Goal: Task Accomplishment & Management: Use online tool/utility

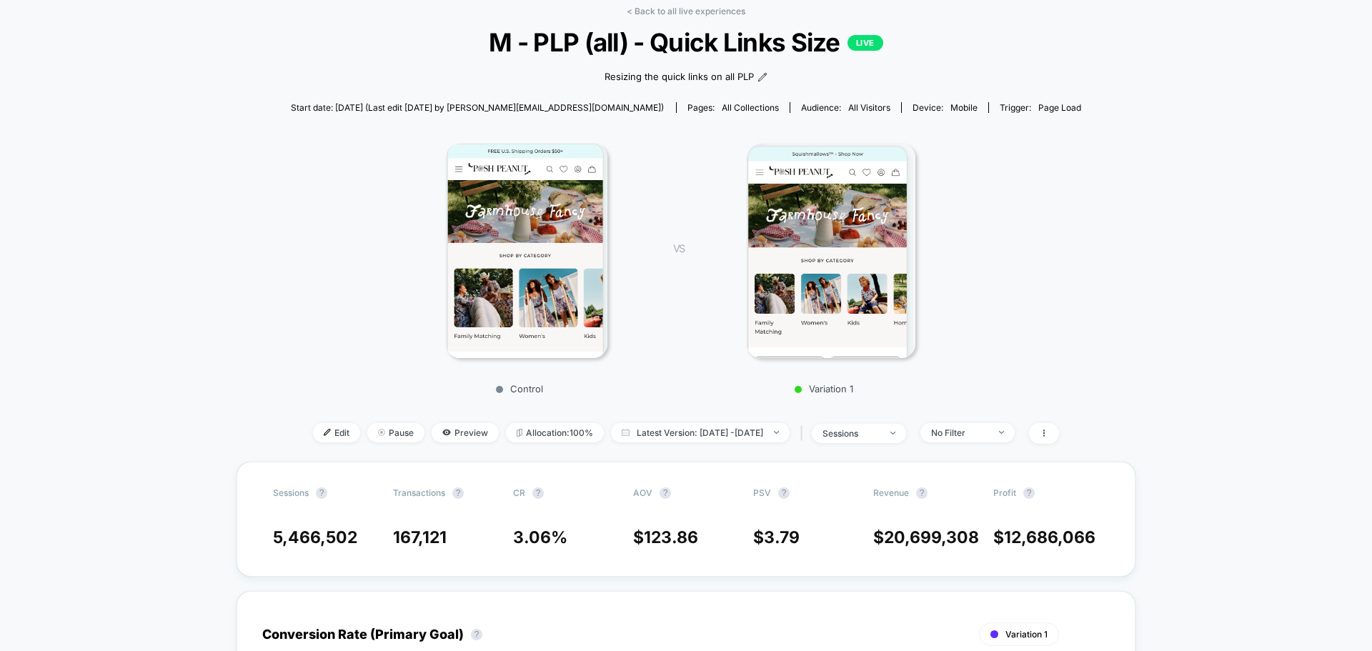
scroll to position [71, 0]
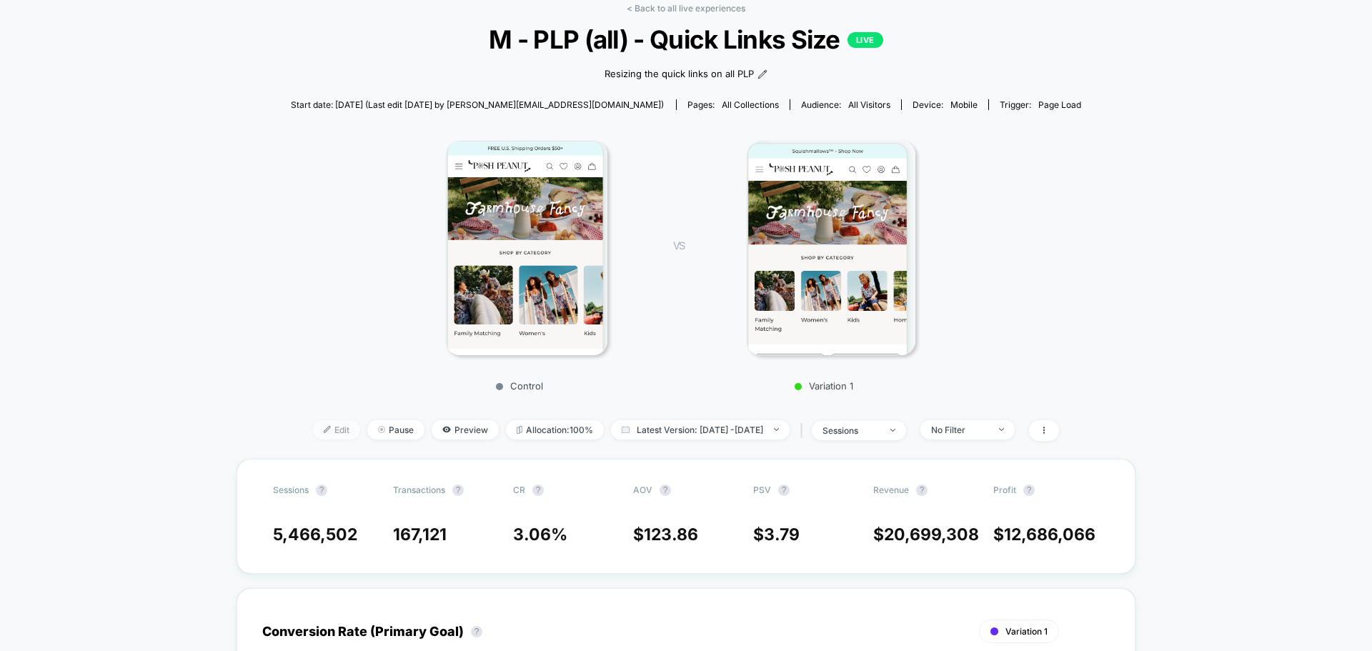
click at [313, 434] on span "Edit" at bounding box center [336, 429] width 47 height 19
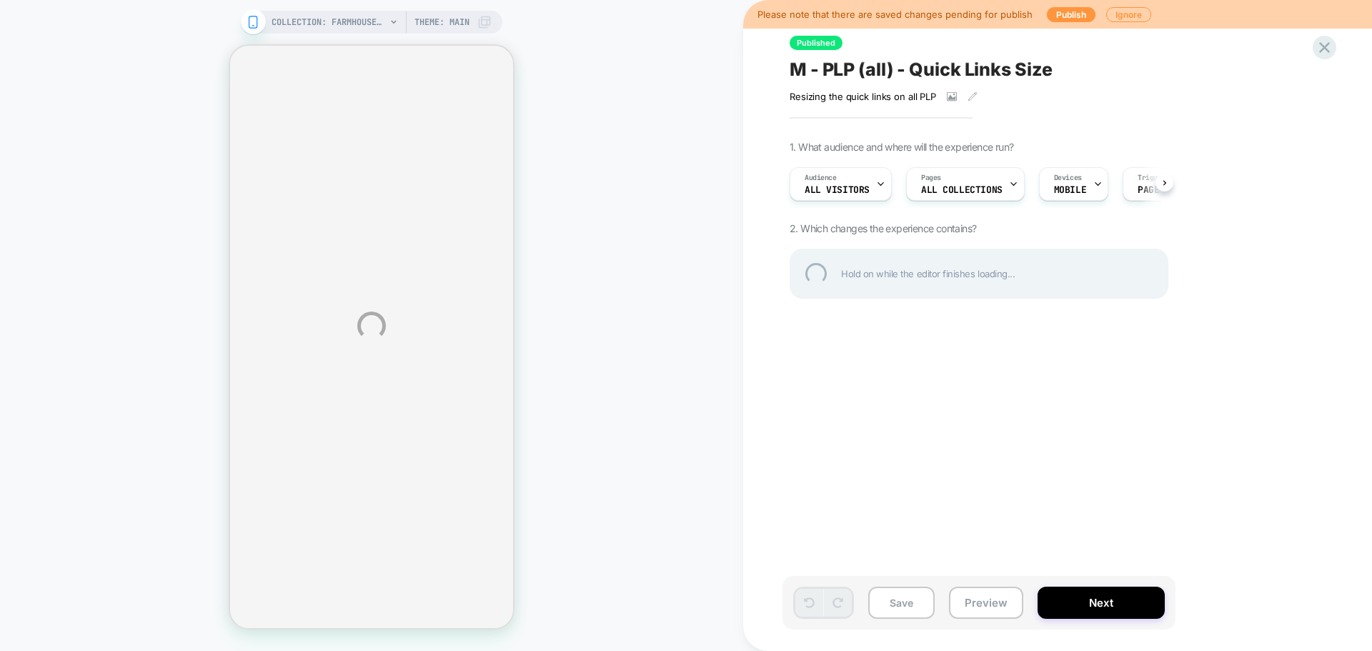
drag, startPoint x: 865, startPoint y: 128, endPoint x: 681, endPoint y: 72, distance: 191.9
click at [681, 72] on div "COLLECTION: Farmhouse Fancy (Category) COLLECTION: Farmhouse Fancy (Category) T…" at bounding box center [686, 325] width 1372 height 651
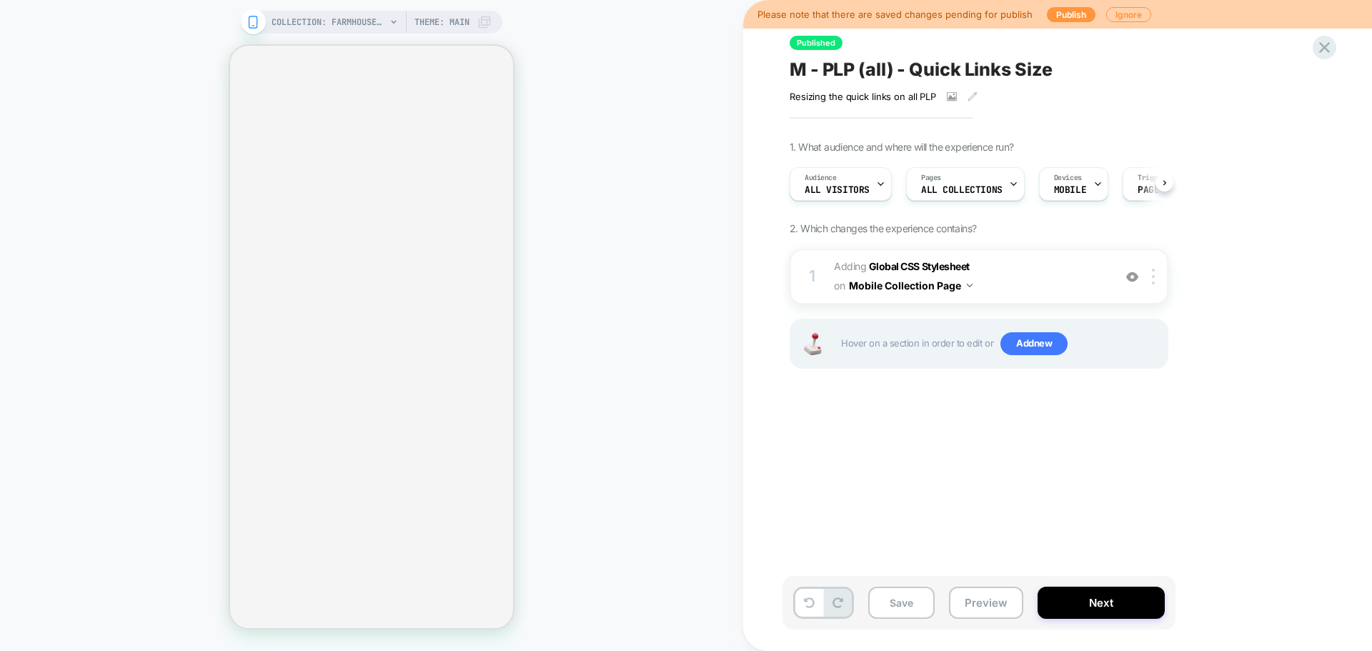
scroll to position [0, 1]
click at [813, 262] on div "1" at bounding box center [812, 276] width 14 height 29
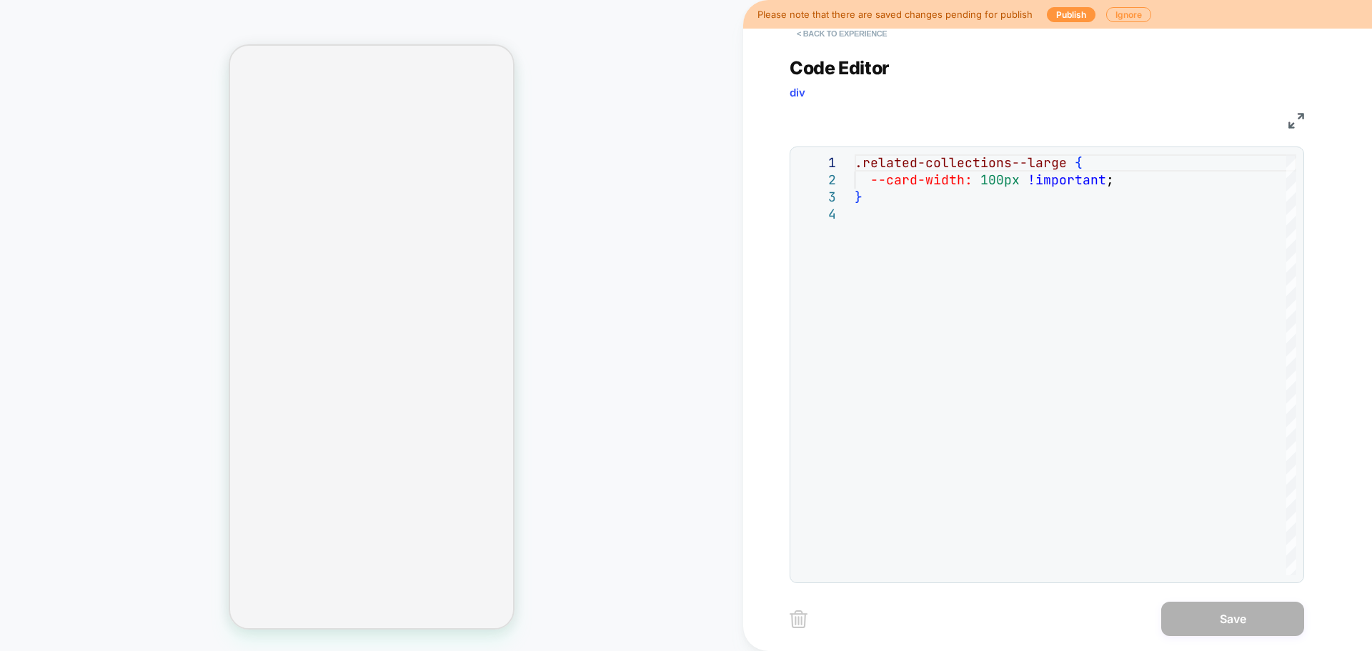
click at [802, 38] on button "< Back to experience" at bounding box center [842, 33] width 104 height 23
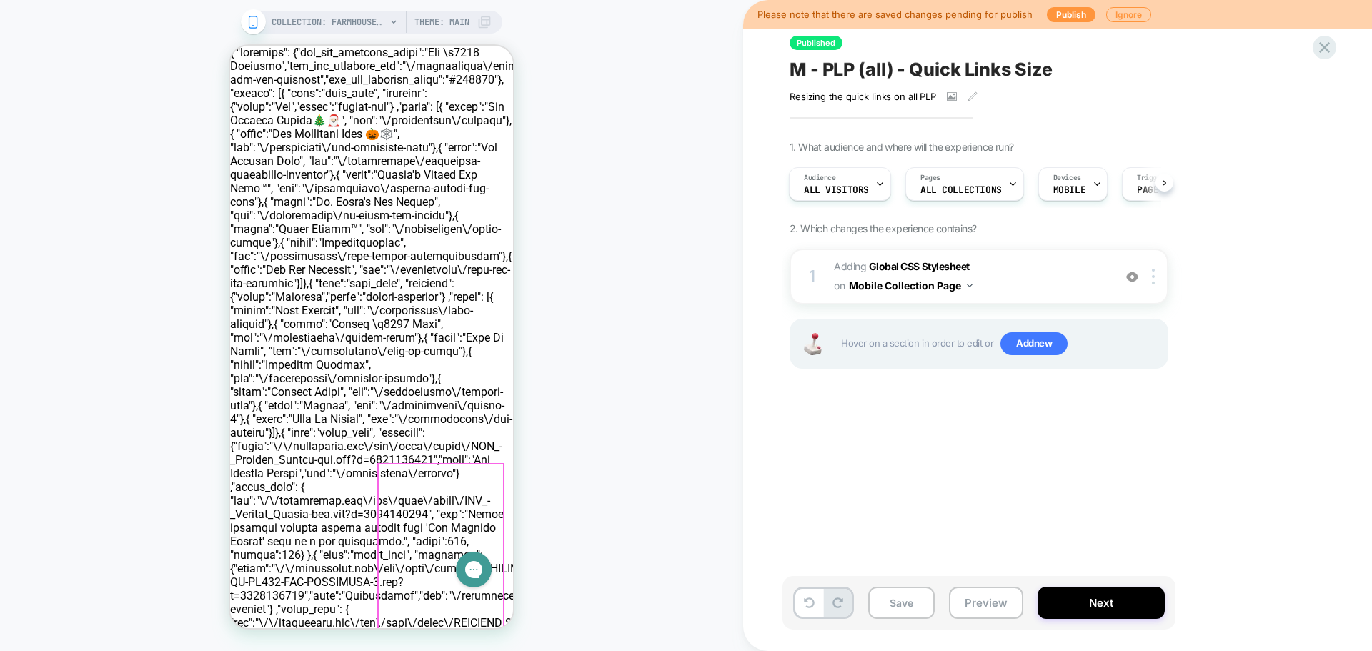
scroll to position [0, 0]
click at [828, 262] on div "1 Adding Global CSS Stylesheet on Mobile Collection Page Add Before Add After C…" at bounding box center [979, 277] width 379 height 56
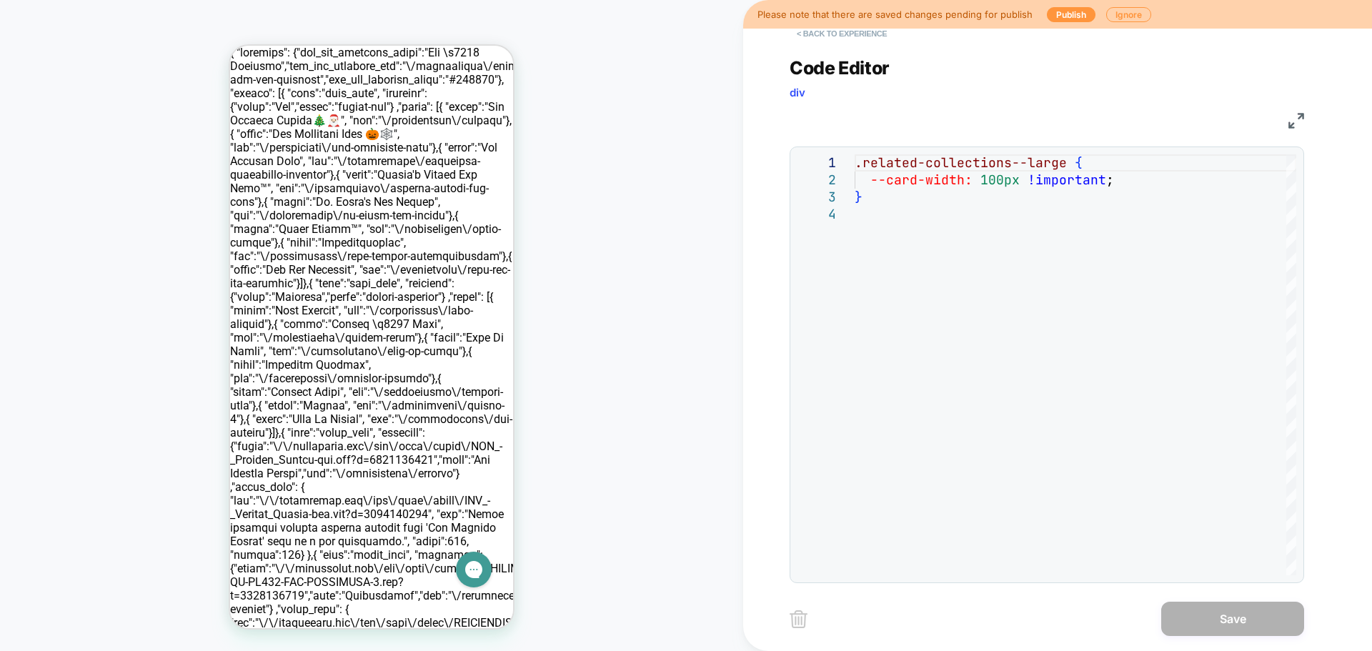
click at [808, 37] on button "< Back to experience" at bounding box center [842, 33] width 104 height 23
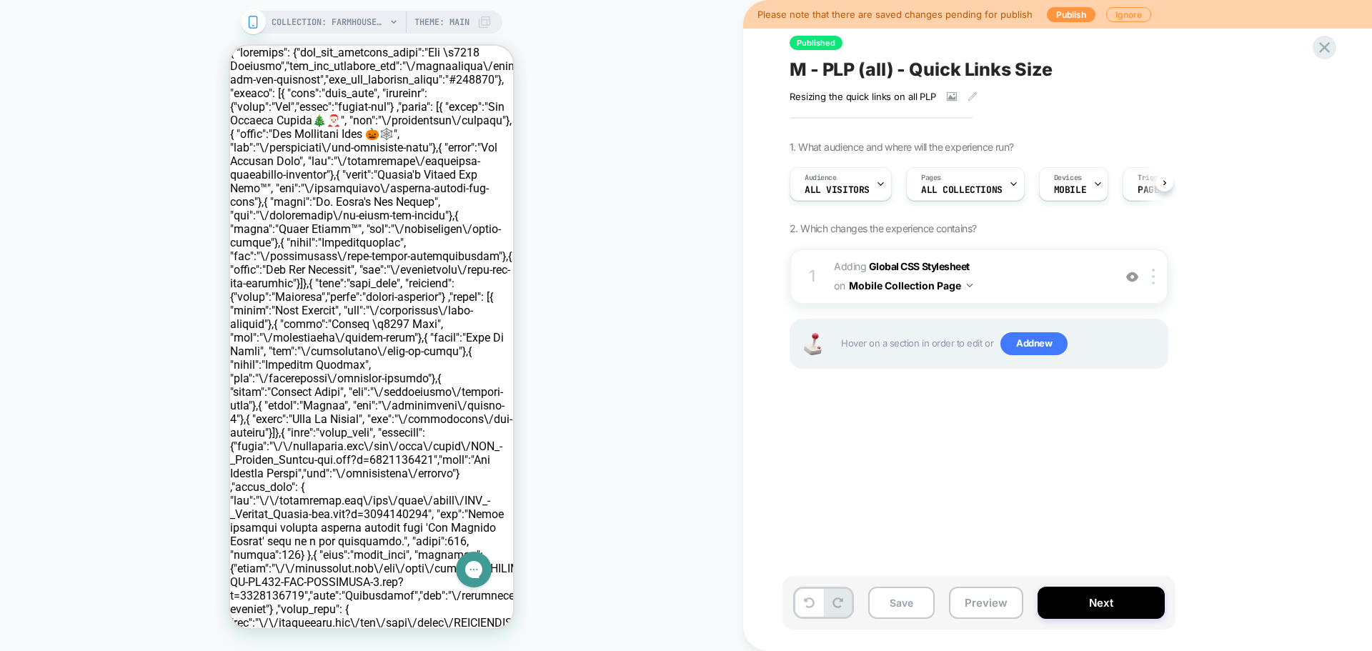
scroll to position [0, 1]
click at [996, 593] on button "Preview" at bounding box center [986, 603] width 74 height 32
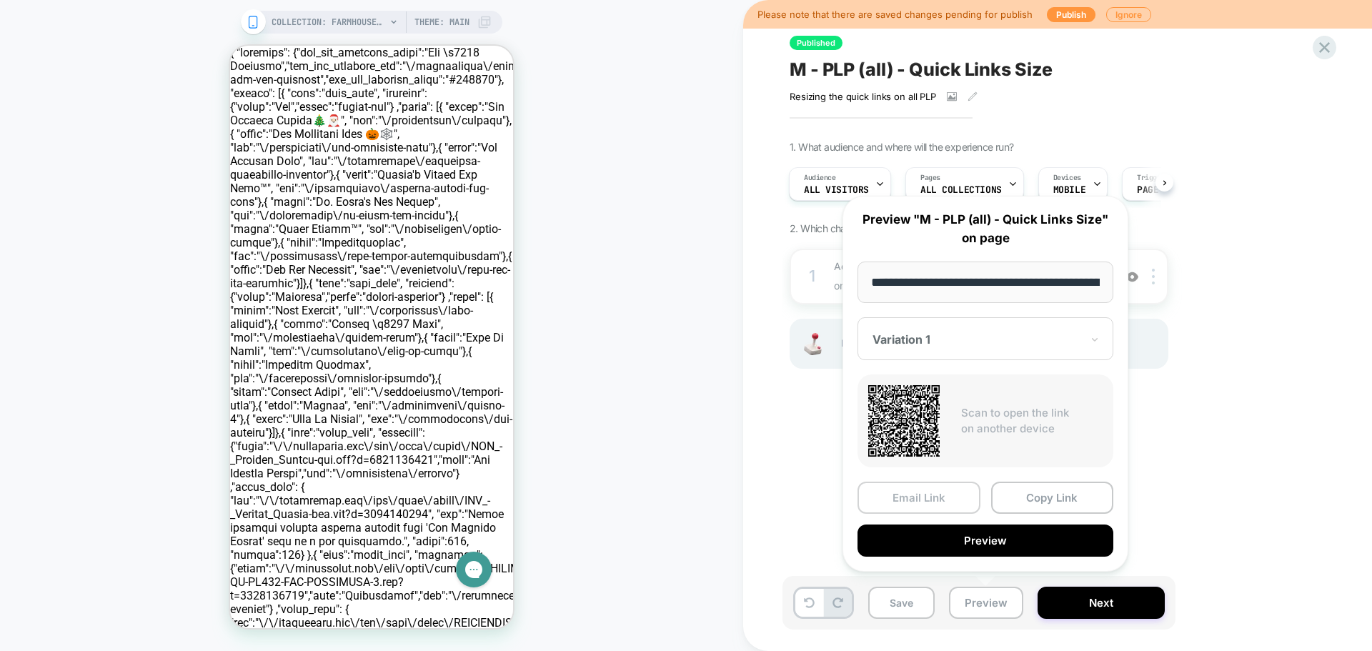
scroll to position [0, 187]
click at [1038, 497] on button "Copy Link" at bounding box center [1052, 498] width 123 height 32
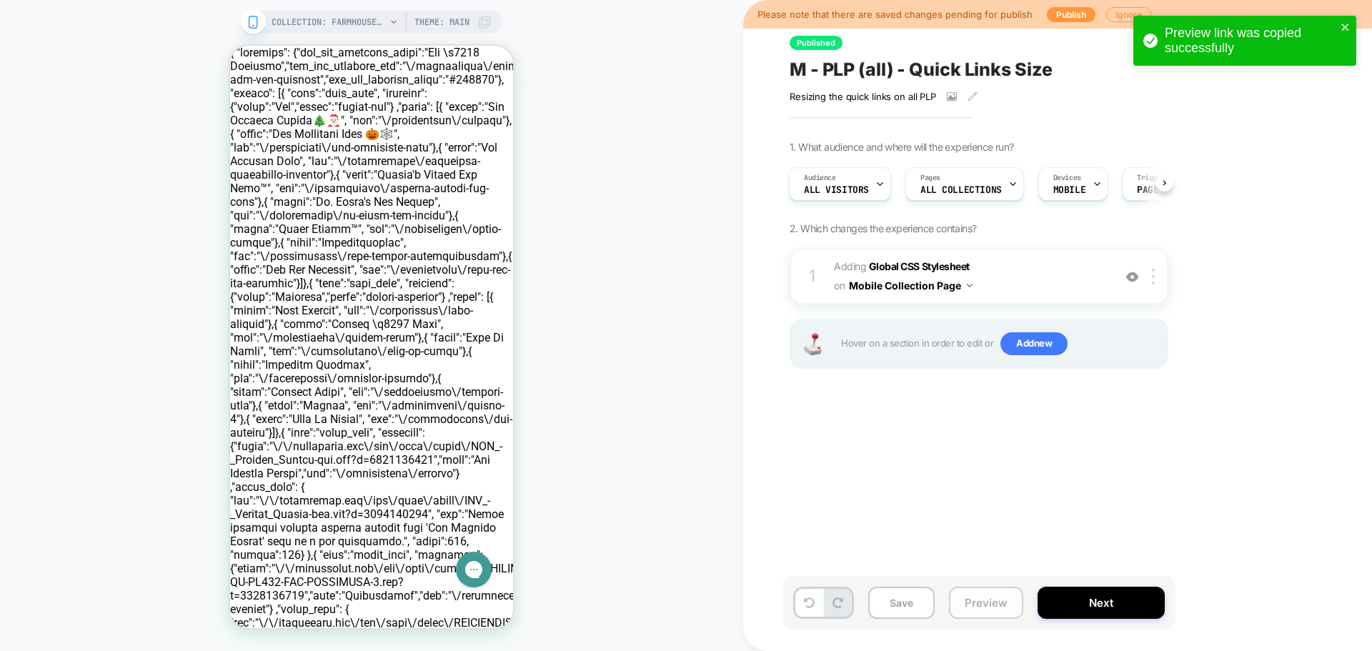
click at [987, 605] on button "Preview" at bounding box center [986, 603] width 74 height 32
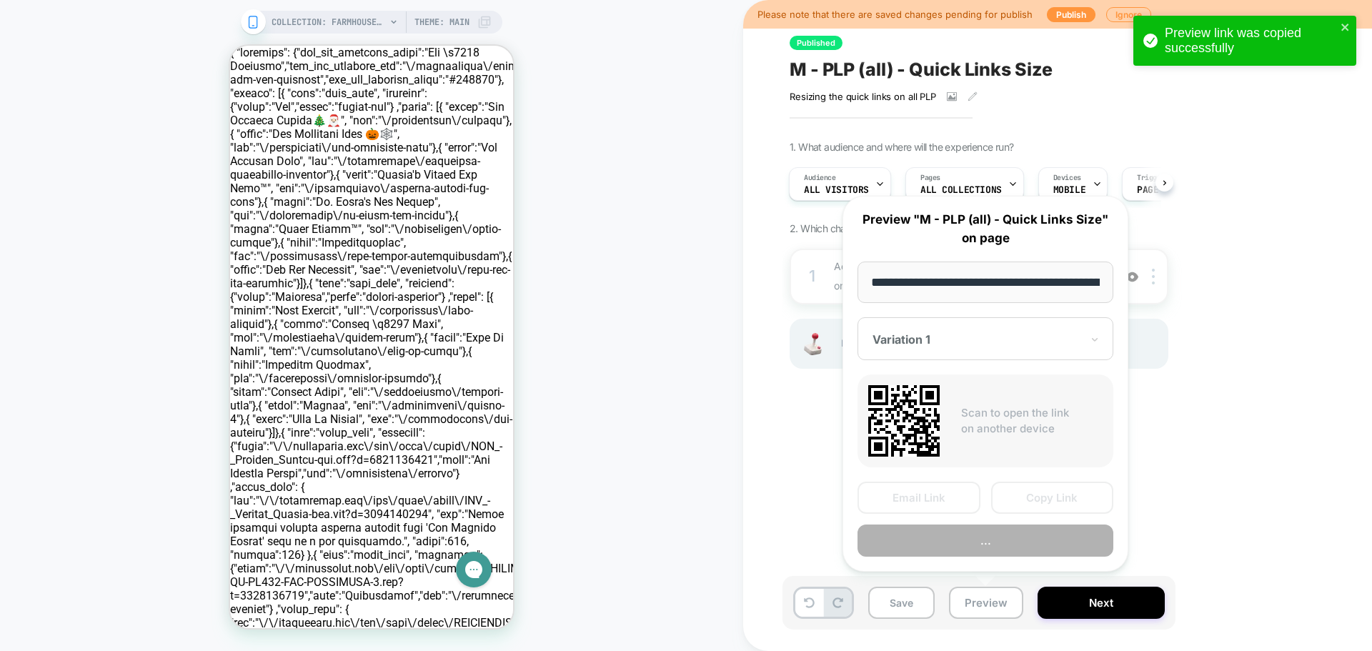
scroll to position [0, 187]
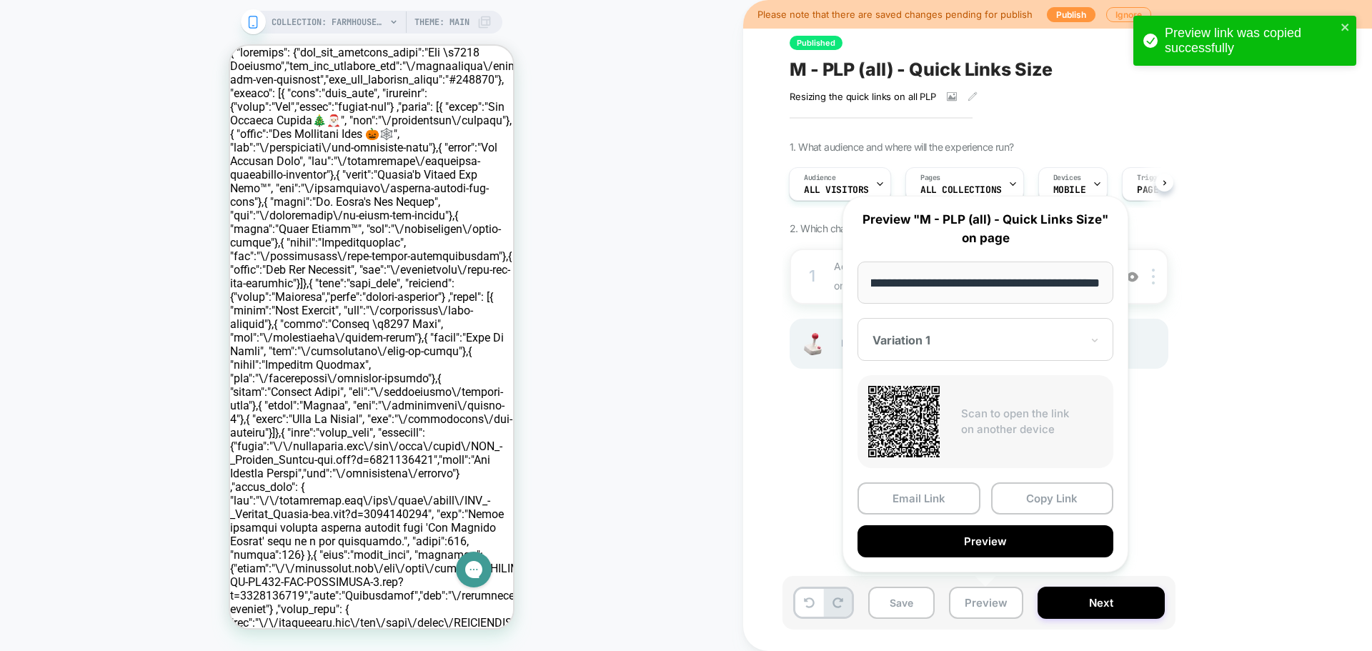
click at [957, 340] on div at bounding box center [977, 340] width 209 height 14
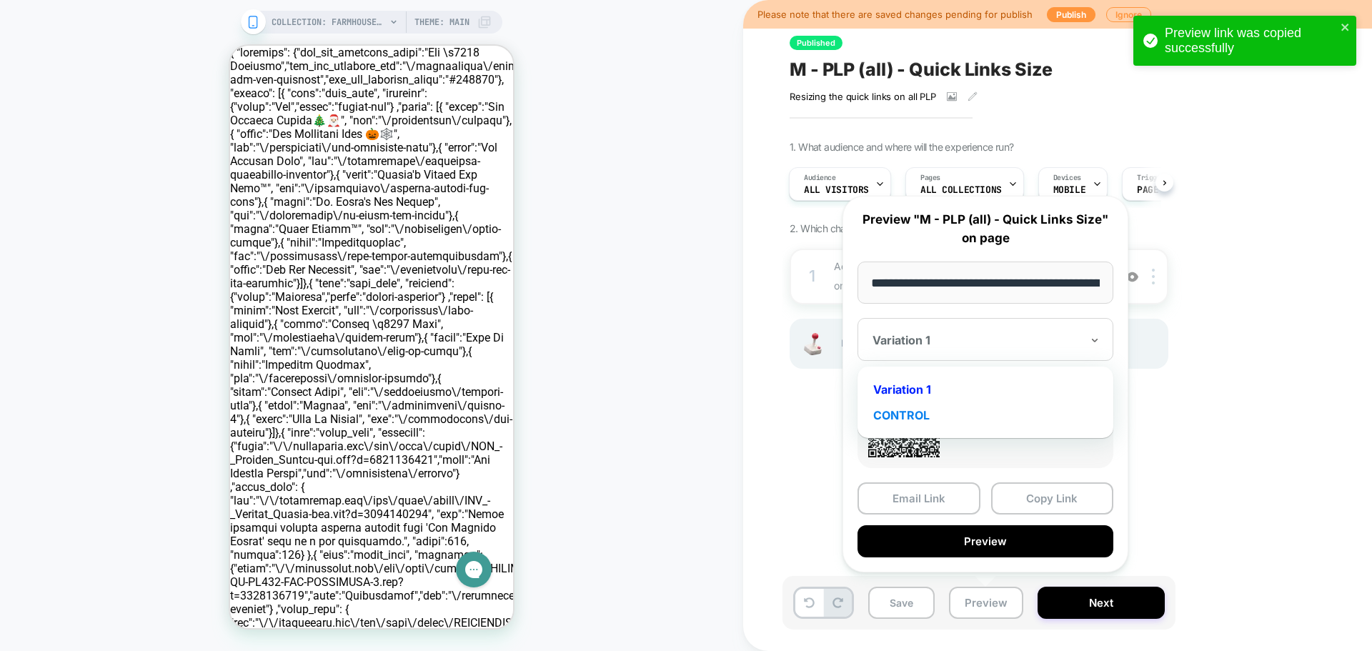
click at [942, 406] on div "CONTROL" at bounding box center [986, 415] width 242 height 26
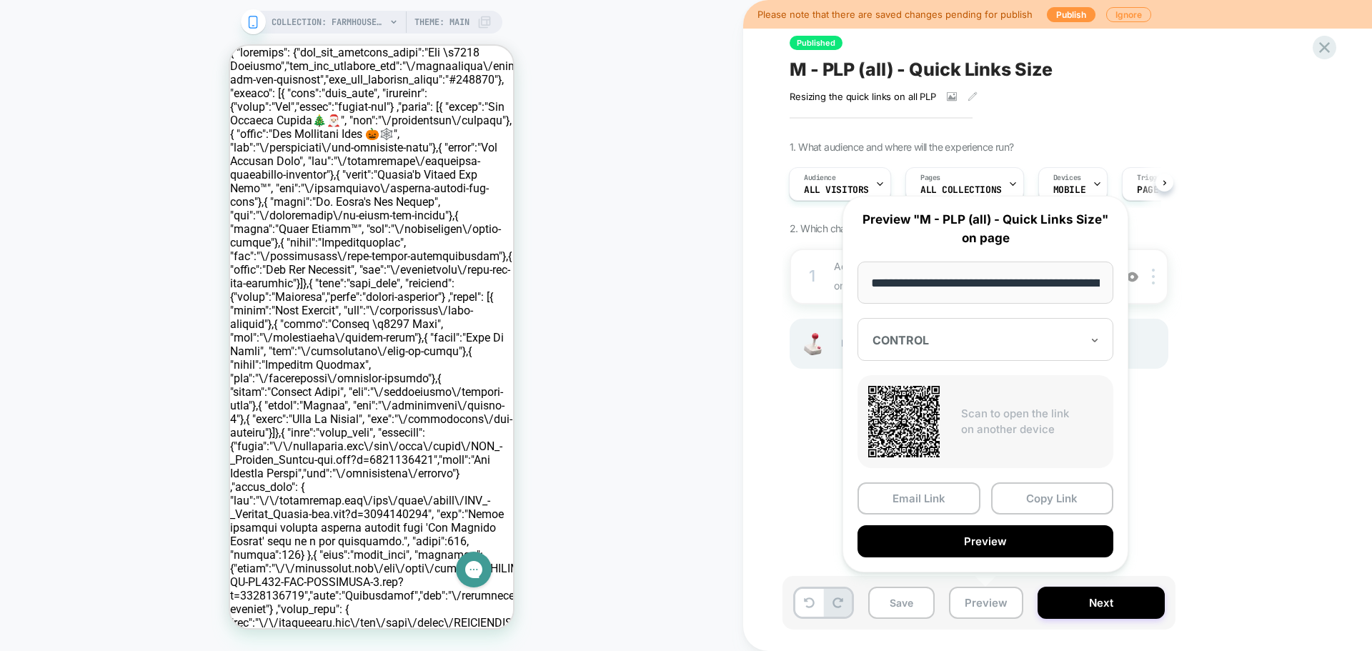
click at [948, 342] on div at bounding box center [977, 340] width 209 height 14
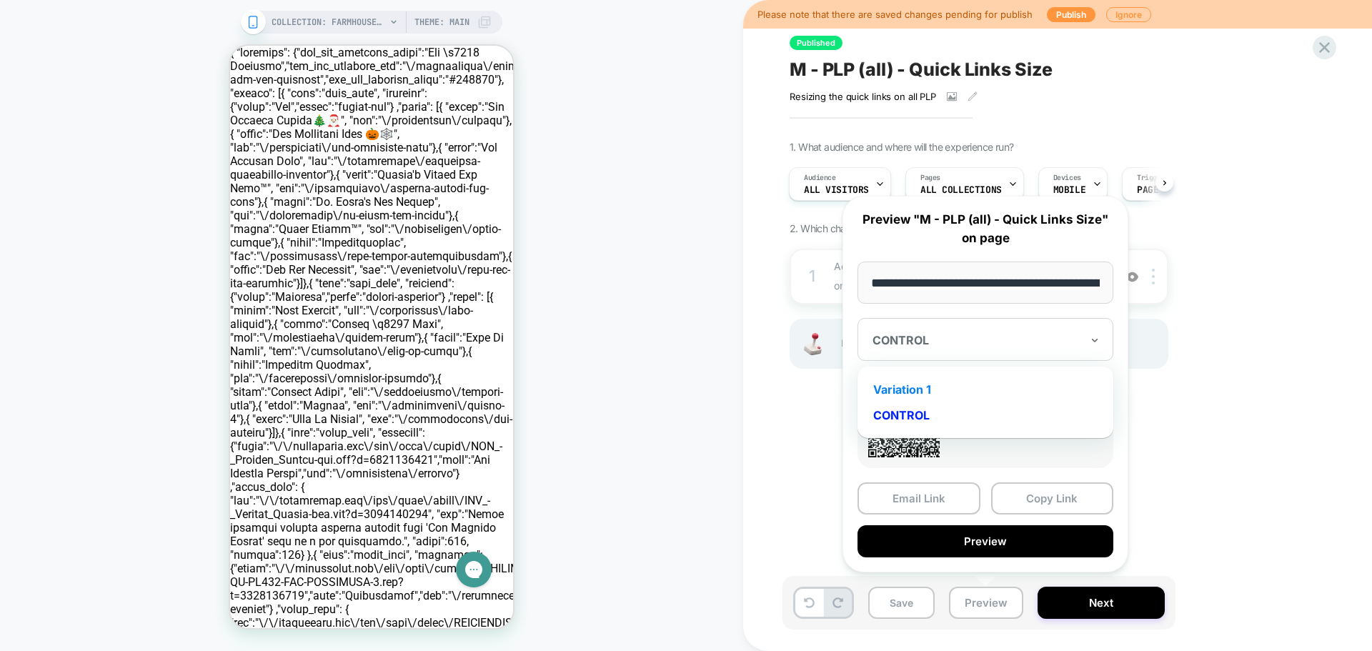
click at [930, 387] on div "Variation 1" at bounding box center [986, 390] width 242 height 26
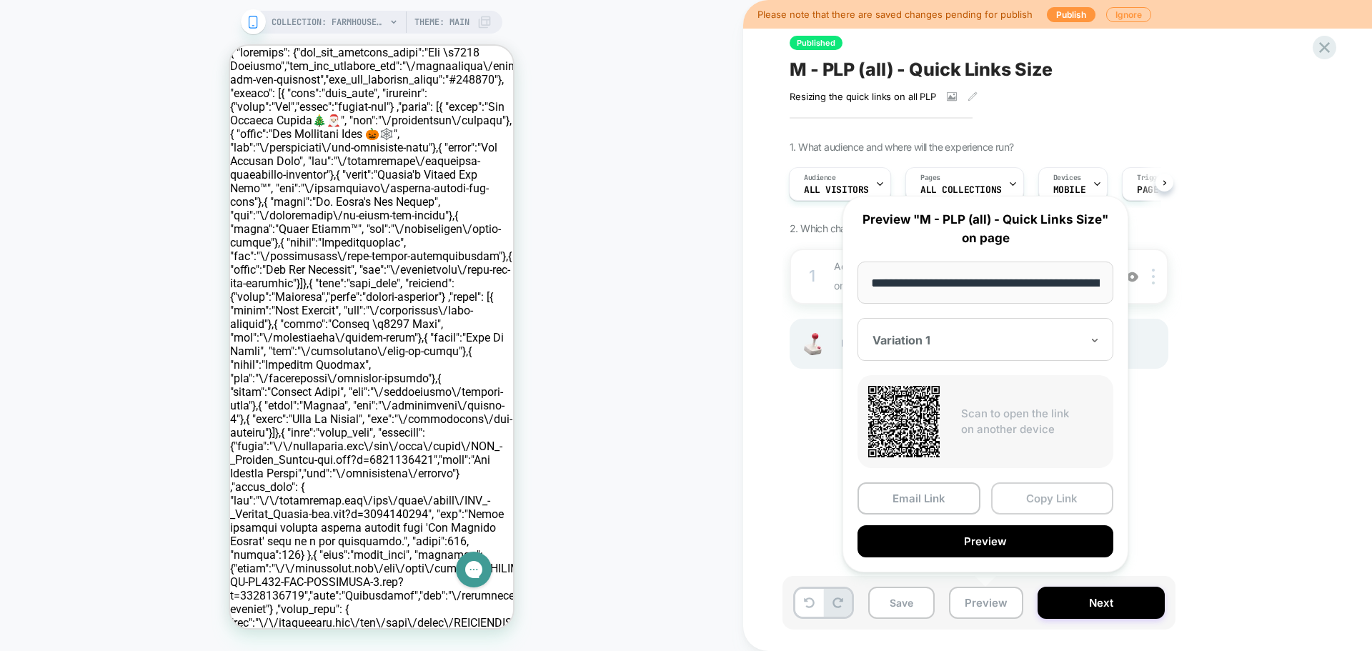
click at [1036, 499] on button "Copy Link" at bounding box center [1052, 498] width 123 height 32
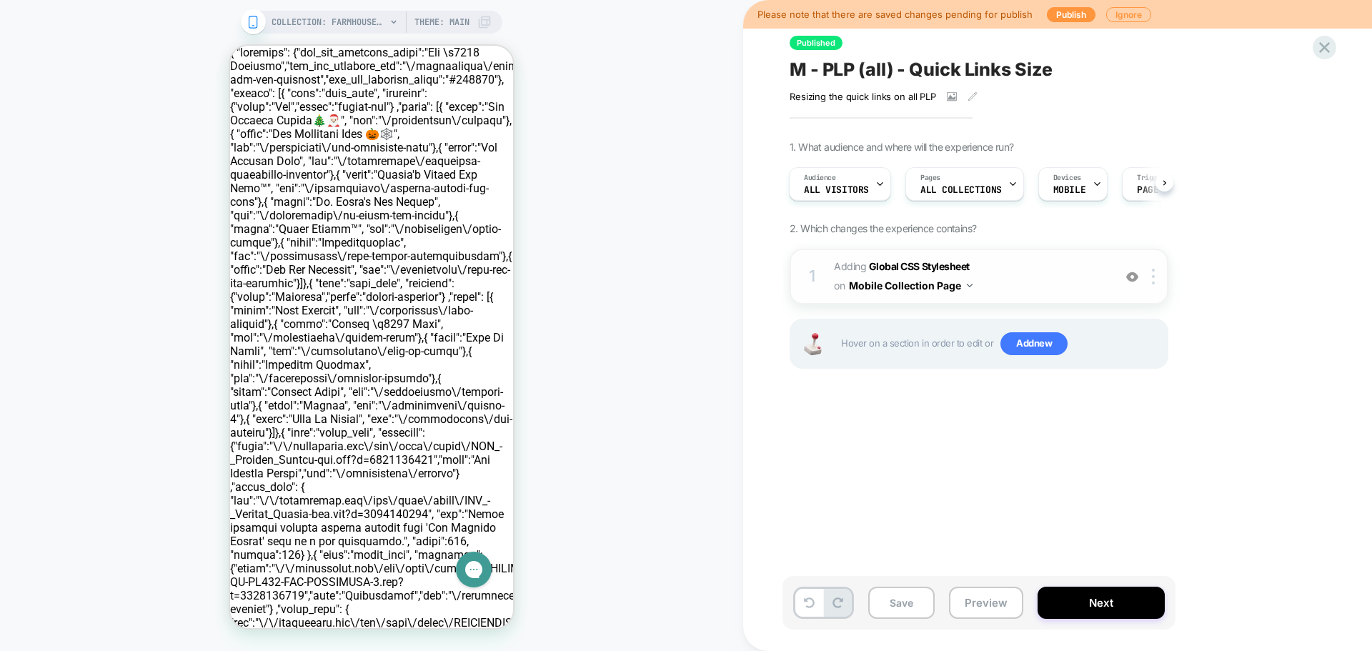
click at [980, 288] on span "Adding Global CSS Stylesheet on Mobile Collection Page" at bounding box center [970, 276] width 272 height 39
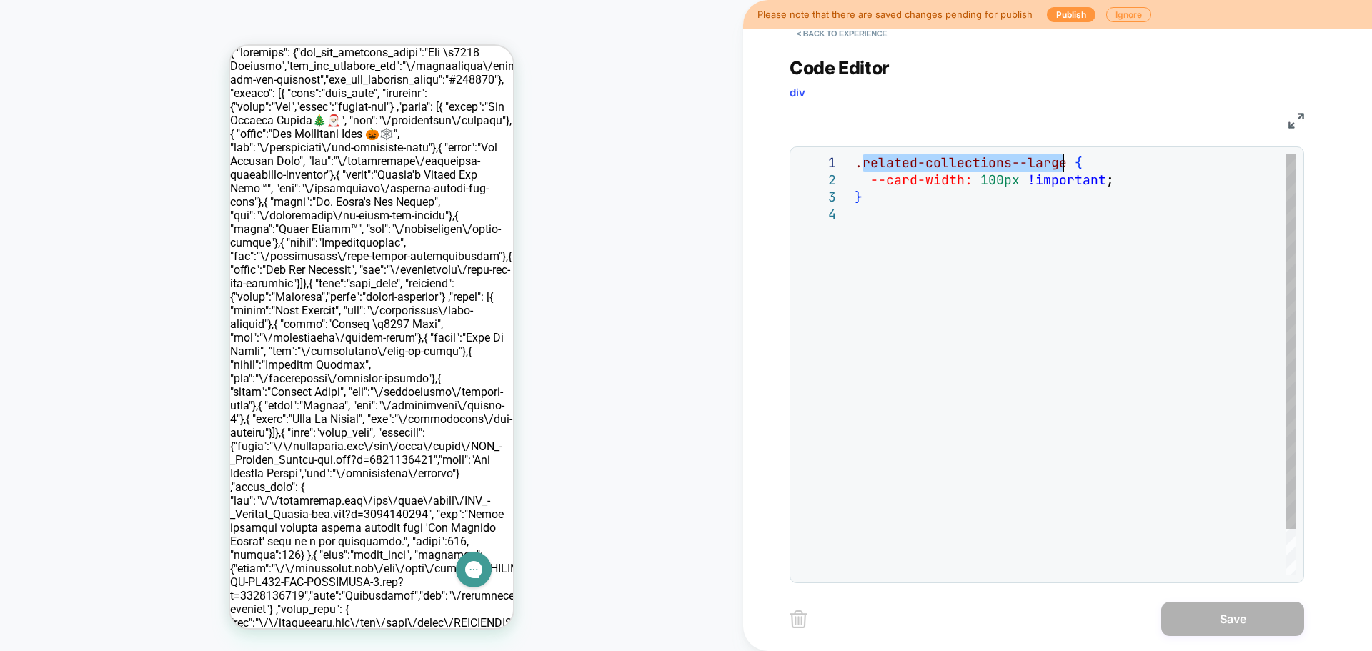
drag, startPoint x: 865, startPoint y: 159, endPoint x: 1062, endPoint y: 161, distance: 196.5
click at [1062, 161] on div ".related-collections--large { --card-width: 100px !important ; }" at bounding box center [1076, 390] width 442 height 472
click at [808, 34] on button "< Back to experience" at bounding box center [842, 33] width 104 height 23
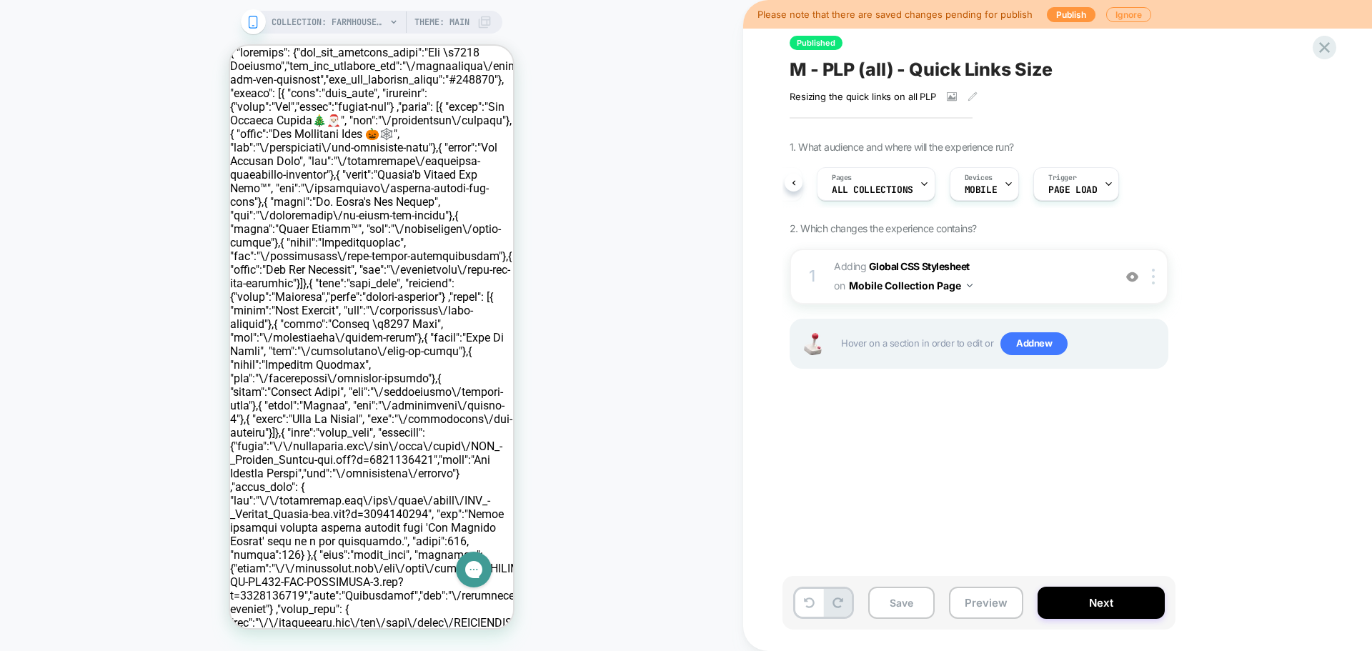
scroll to position [0, 91]
click at [982, 602] on button "Preview" at bounding box center [986, 603] width 74 height 32
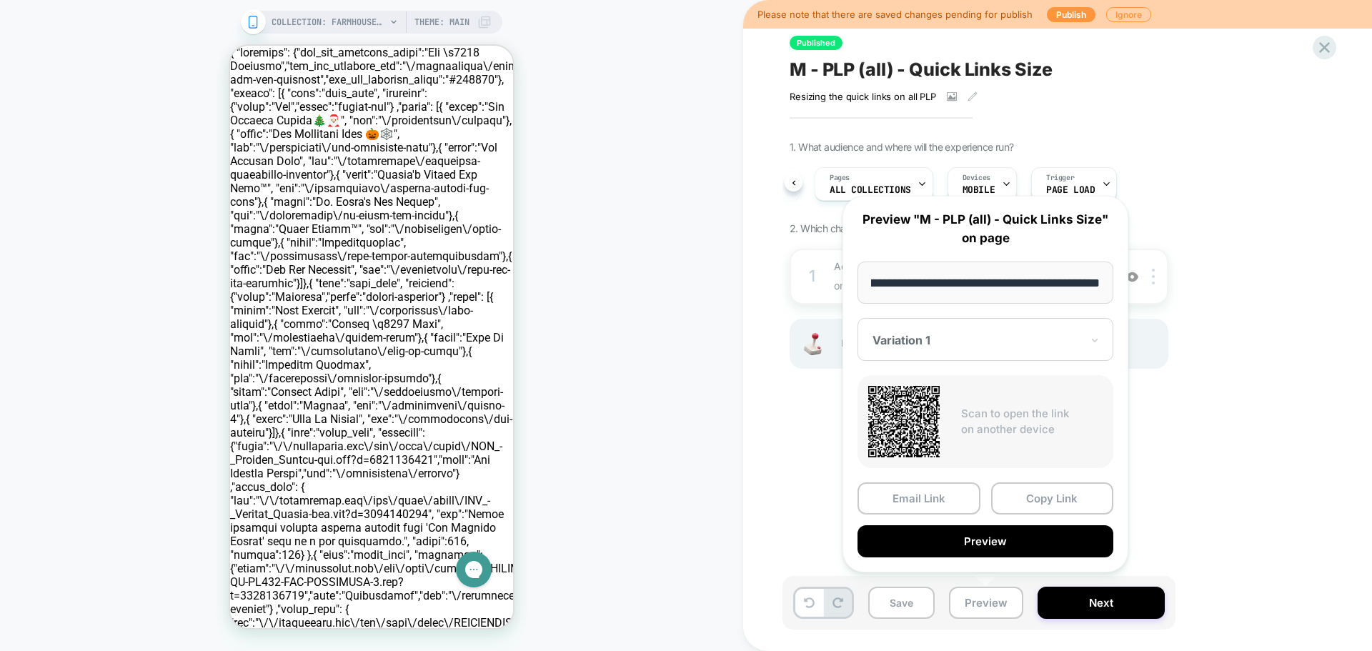
scroll to position [0, 0]
click at [959, 349] on div "Variation 1" at bounding box center [986, 339] width 256 height 43
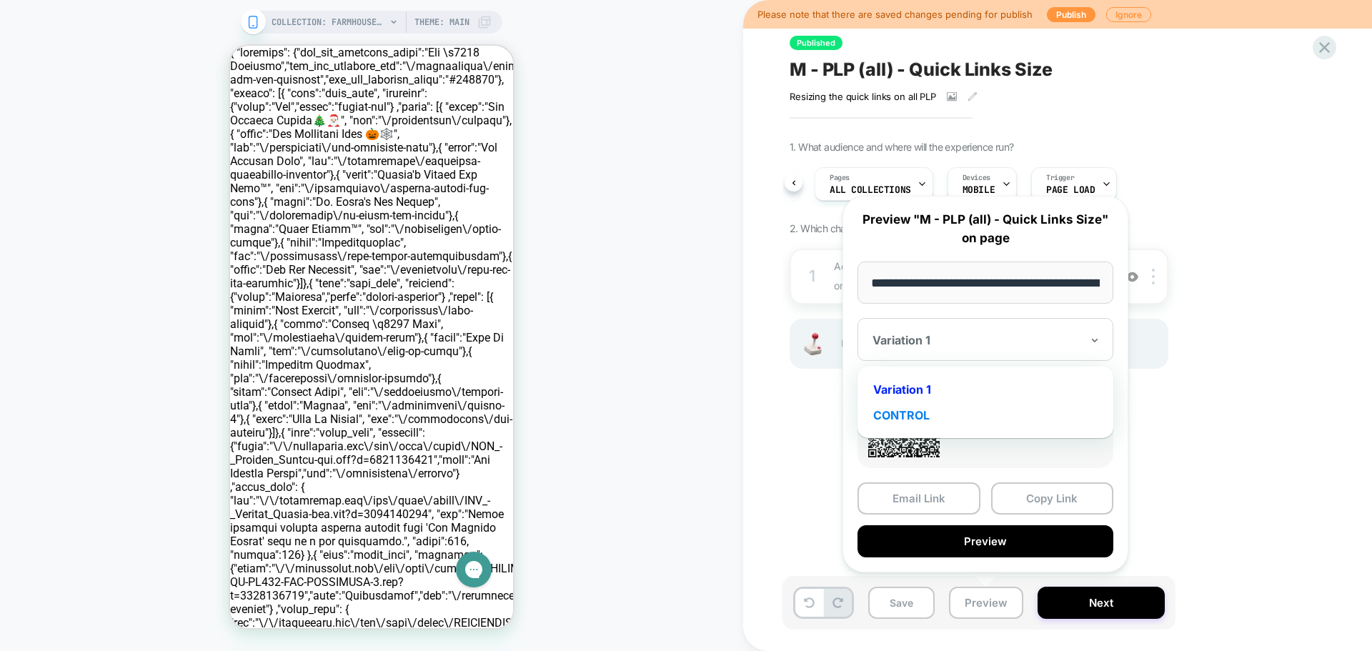
click at [912, 427] on div "CONTROL" at bounding box center [986, 415] width 242 height 26
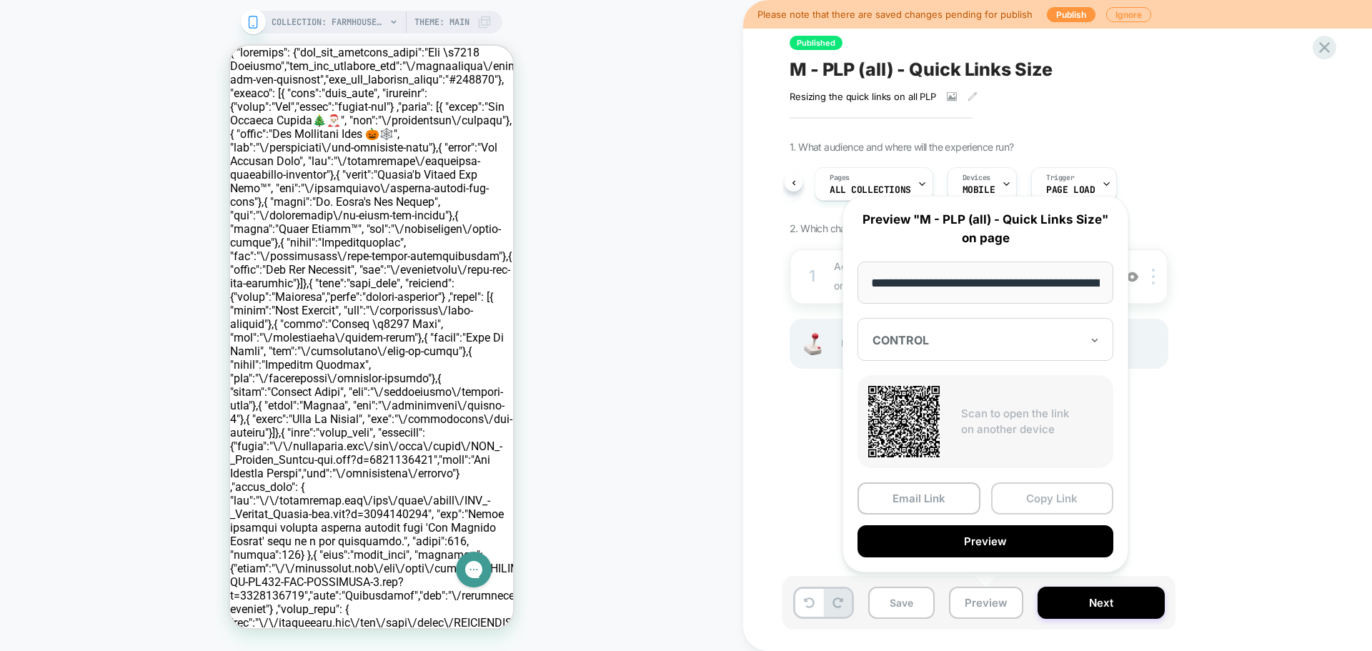
click at [1061, 505] on button "Copy Link" at bounding box center [1052, 498] width 123 height 32
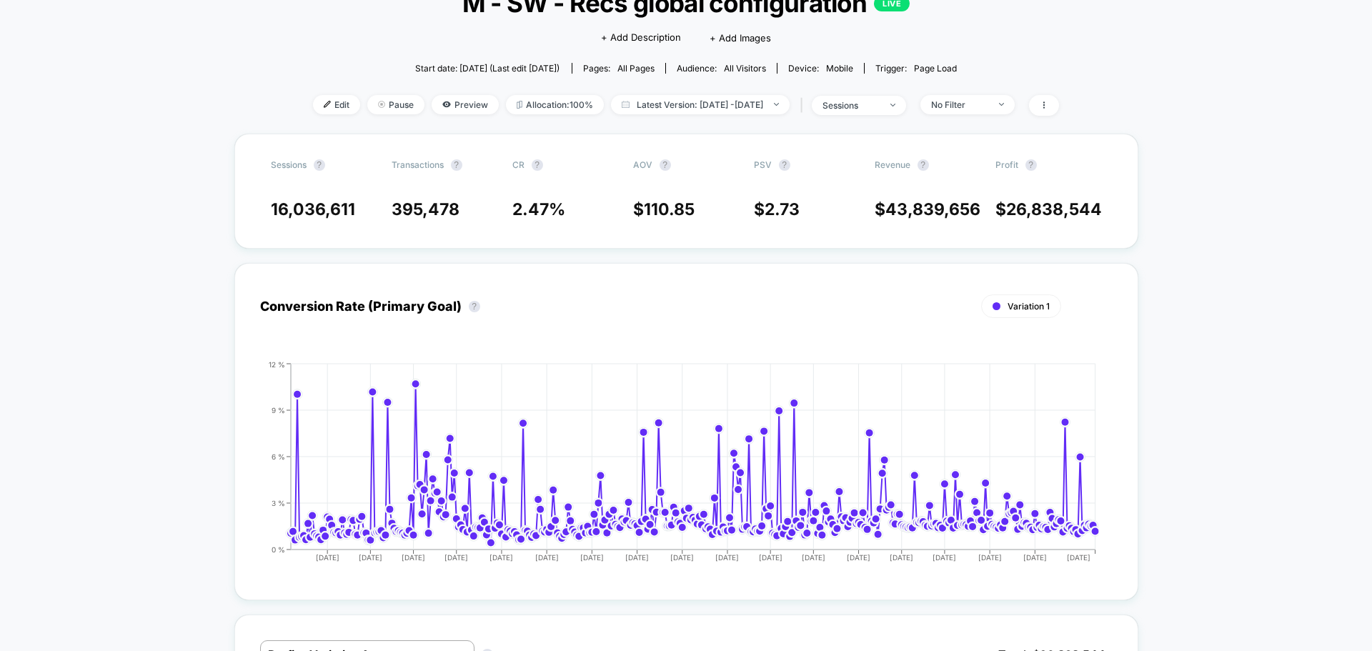
scroll to position [143, 0]
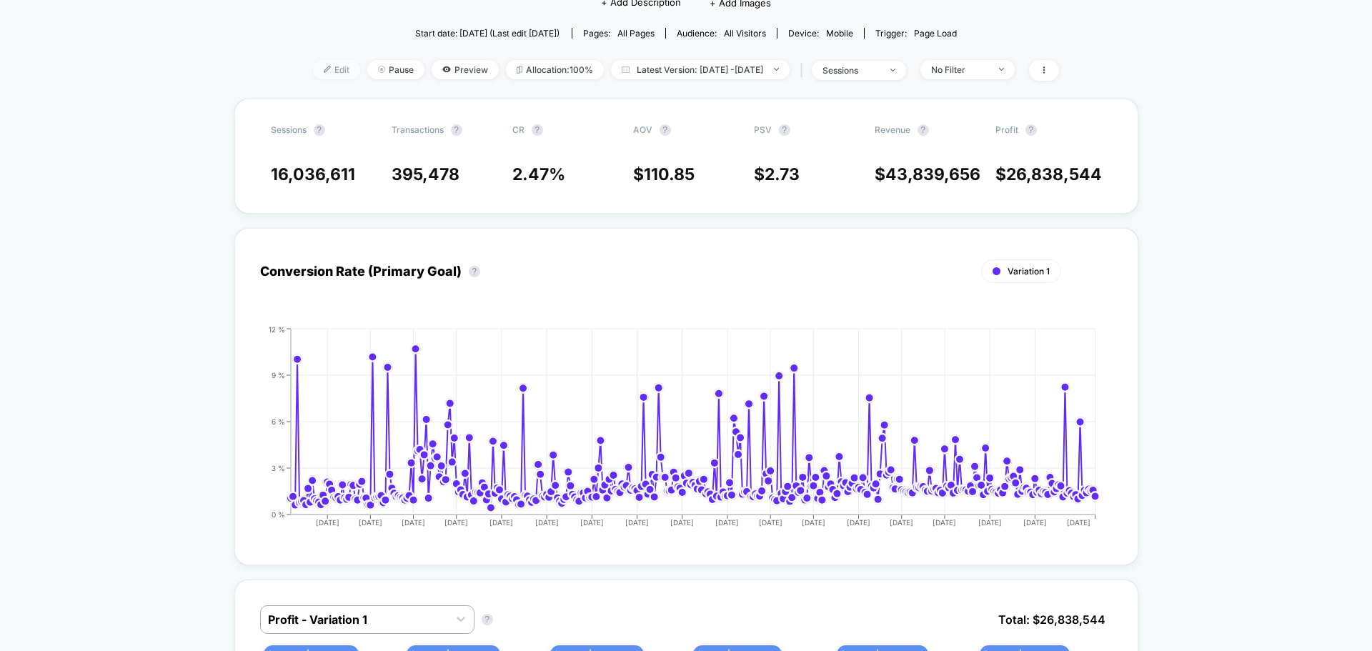
click at [314, 71] on span "Edit" at bounding box center [336, 69] width 47 height 19
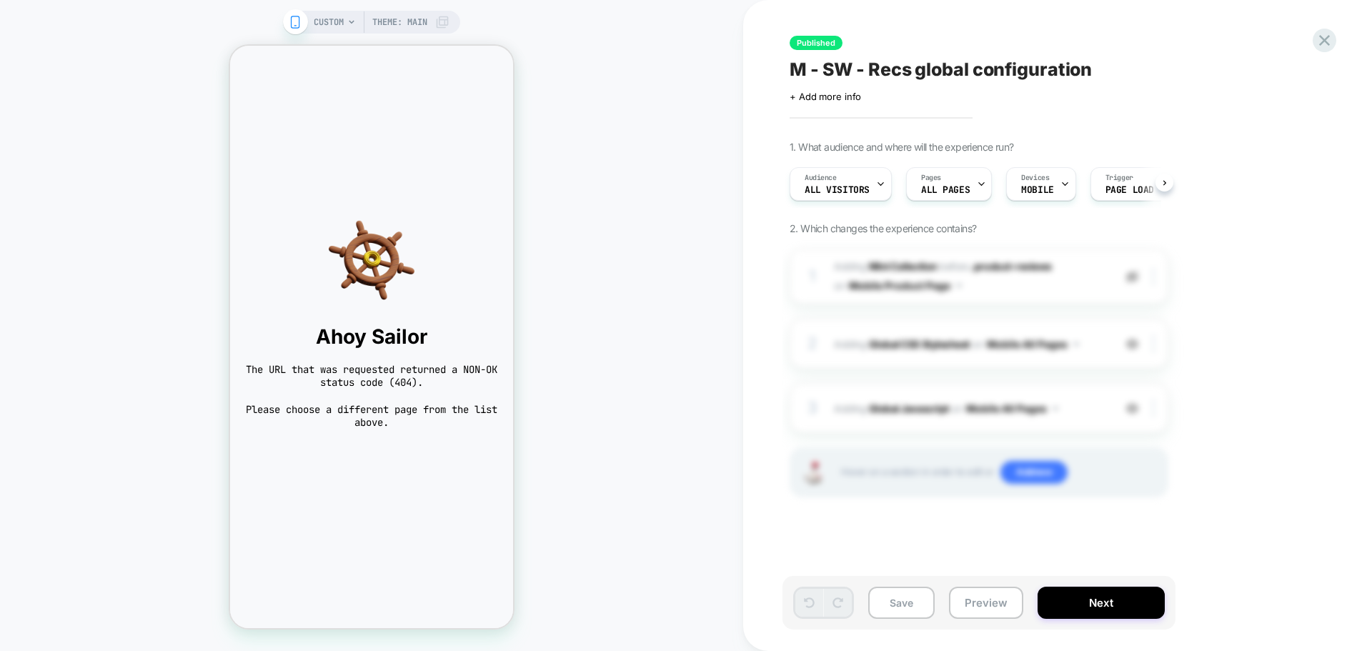
scroll to position [0, 1]
click at [349, 19] on icon at bounding box center [351, 22] width 9 height 9
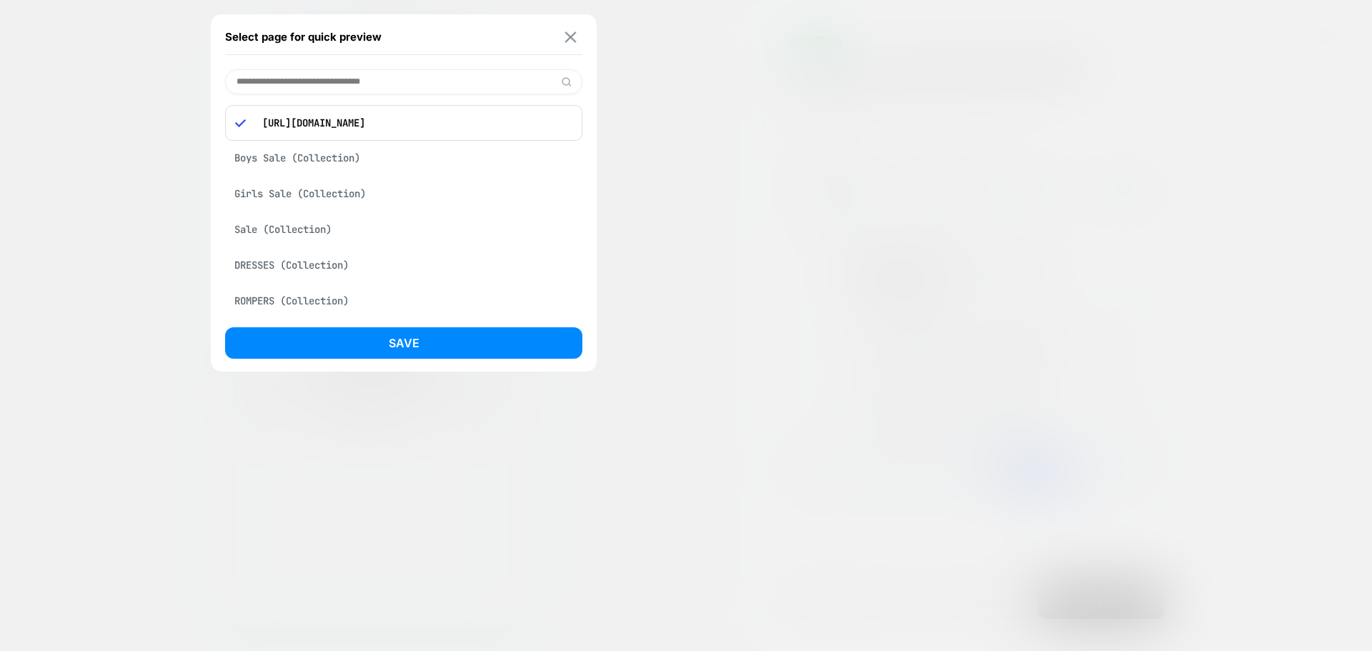
click at [569, 33] on img at bounding box center [570, 36] width 11 height 11
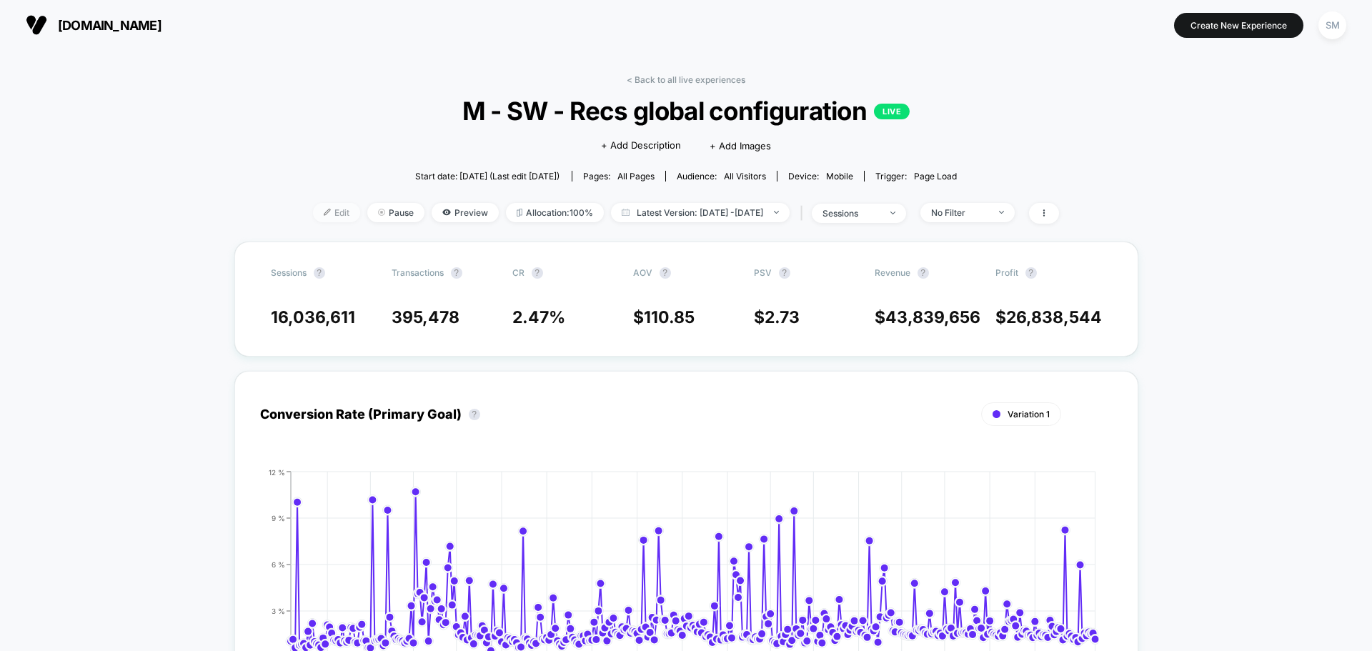
click at [316, 213] on span "Edit" at bounding box center [336, 212] width 47 height 19
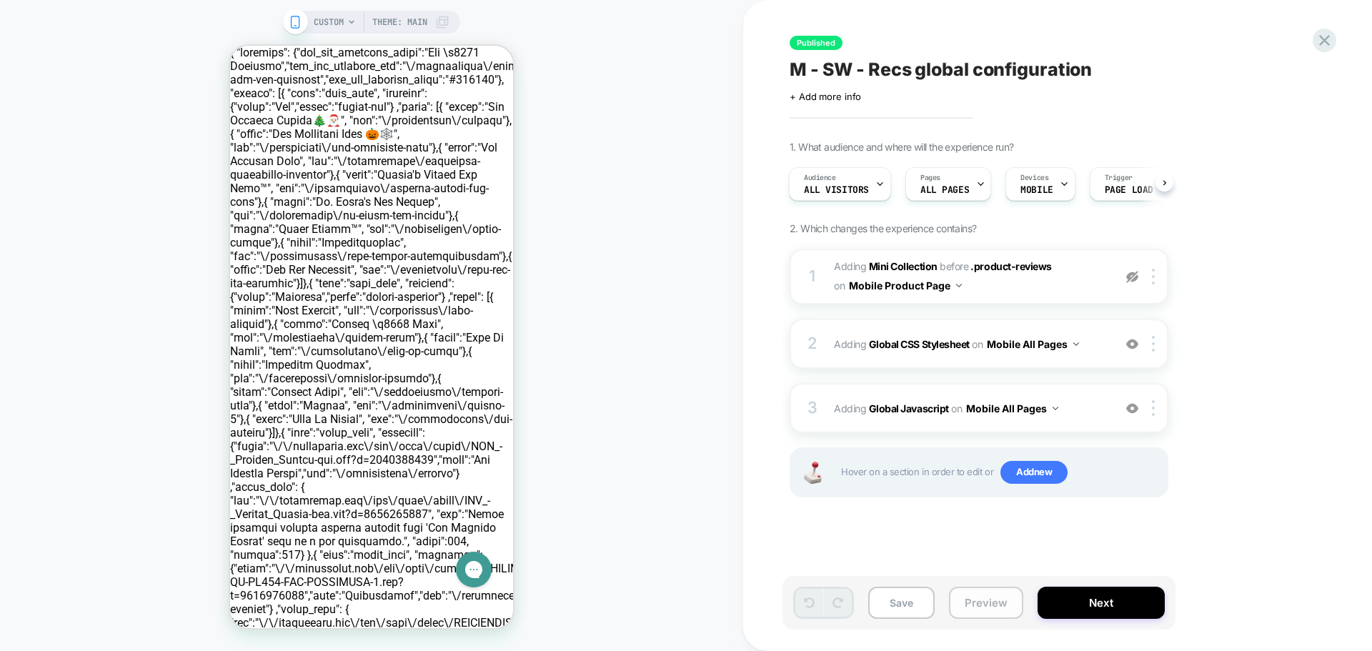
click at [974, 612] on button "Preview" at bounding box center [986, 603] width 74 height 32
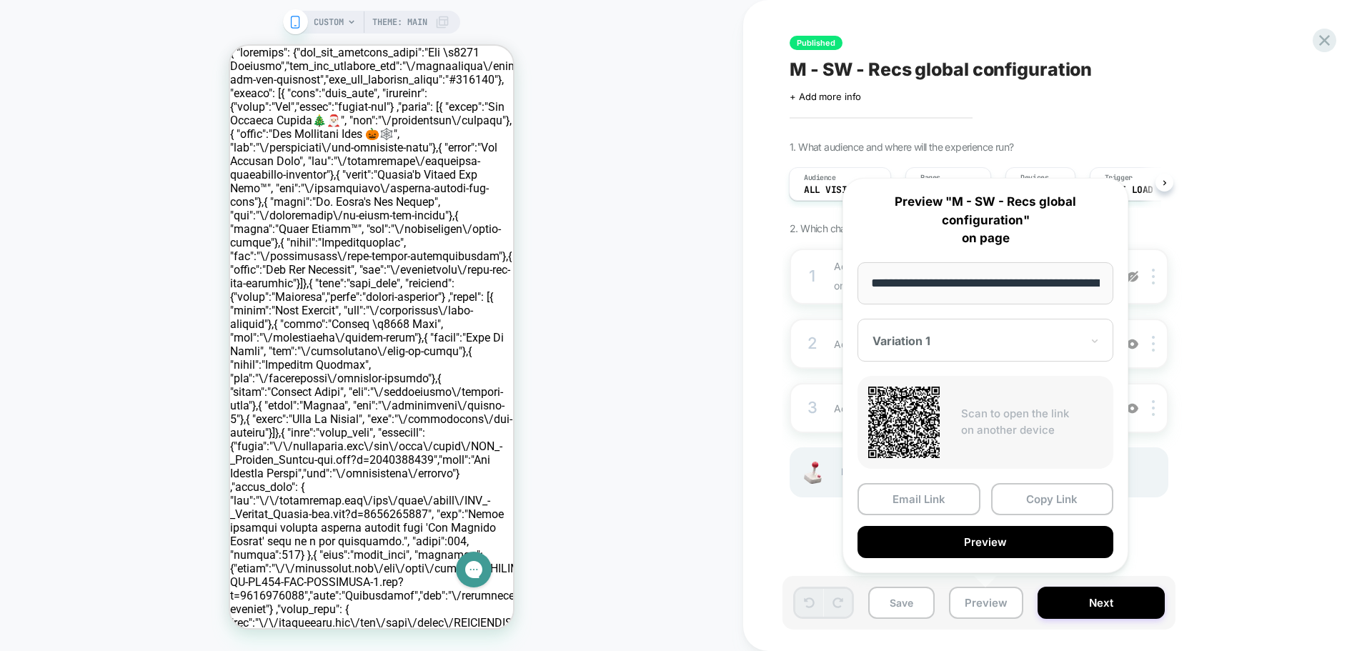
drag, startPoint x: 1023, startPoint y: 493, endPoint x: 1022, endPoint y: 485, distance: 8.7
click at [1024, 493] on button "Copy Link" at bounding box center [1052, 499] width 123 height 32
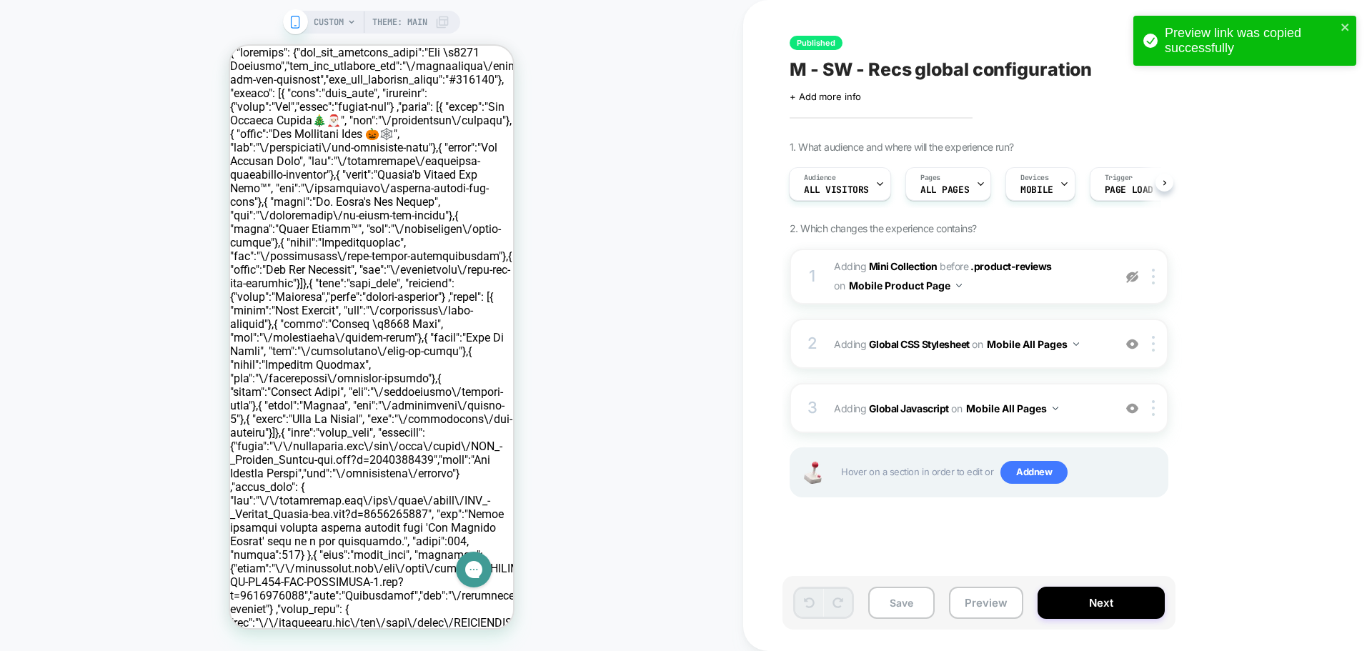
click at [341, 23] on span "CUSTOM" at bounding box center [329, 22] width 30 height 23
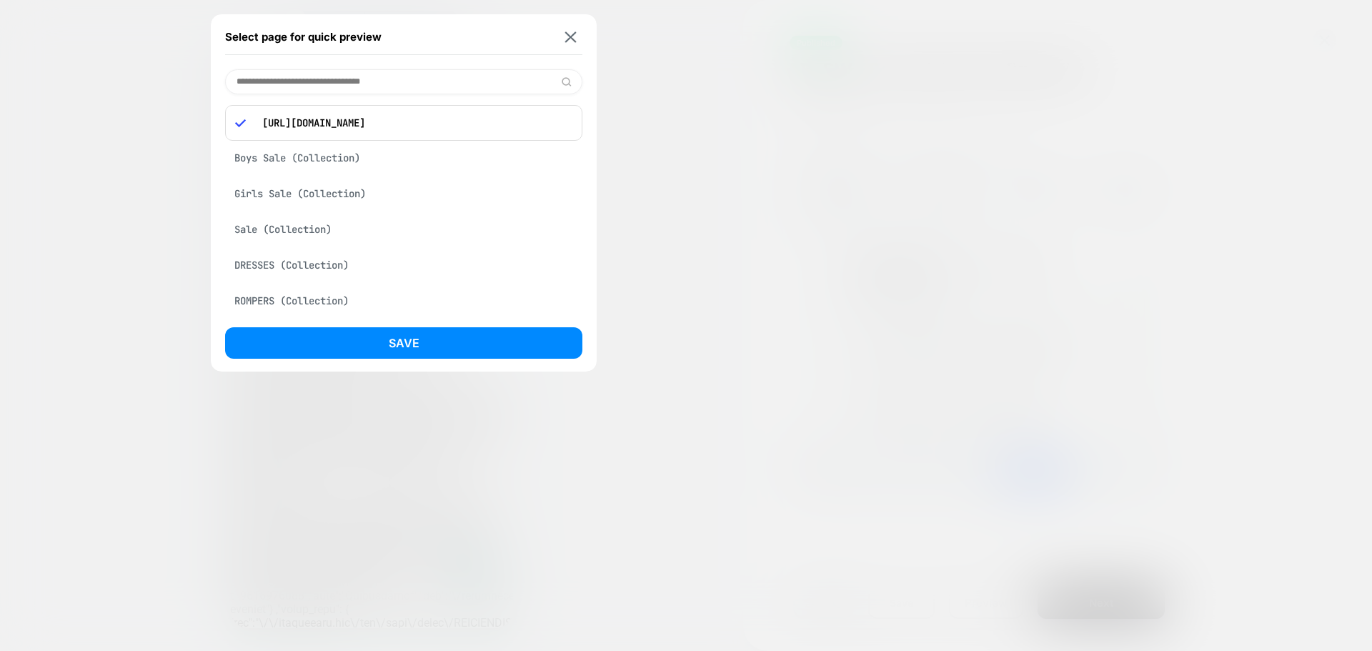
click at [149, 64] on div at bounding box center [686, 325] width 1372 height 651
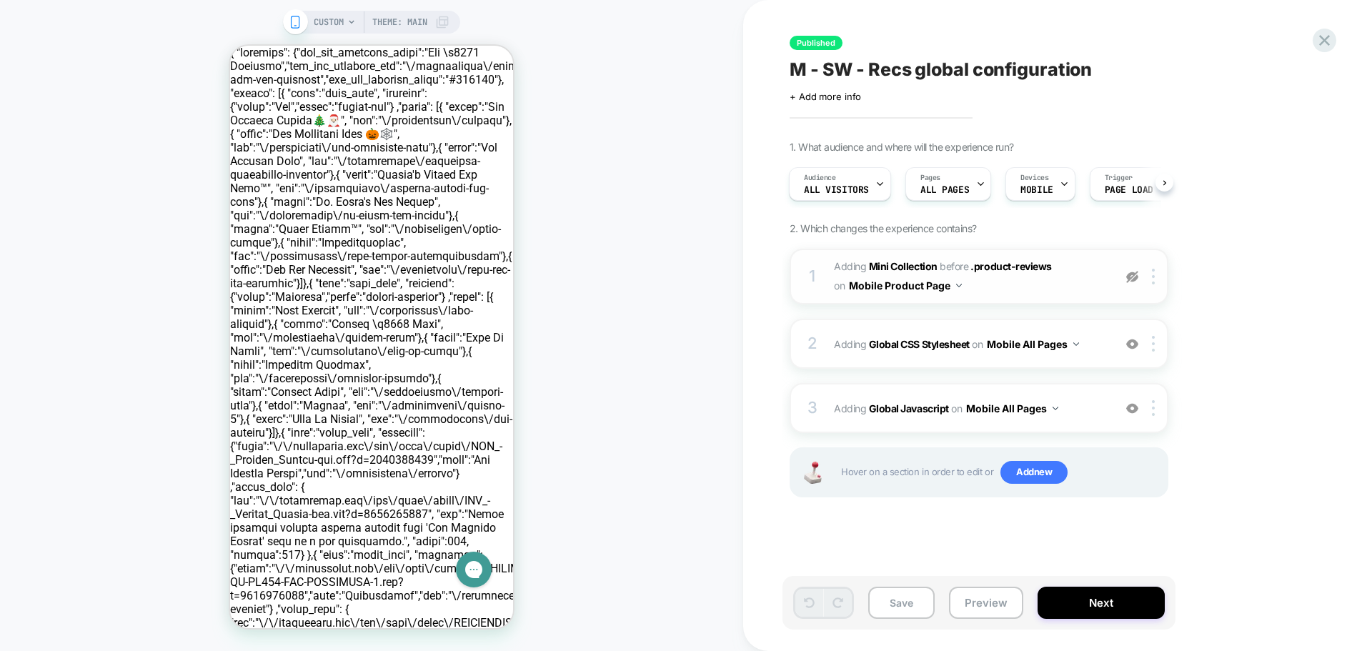
click at [1136, 279] on img at bounding box center [1132, 277] width 12 height 12
click at [827, 339] on div "2 Adding Global CSS Stylesheet on Mobile All Pages Add Before Add After Copy to…" at bounding box center [979, 344] width 379 height 50
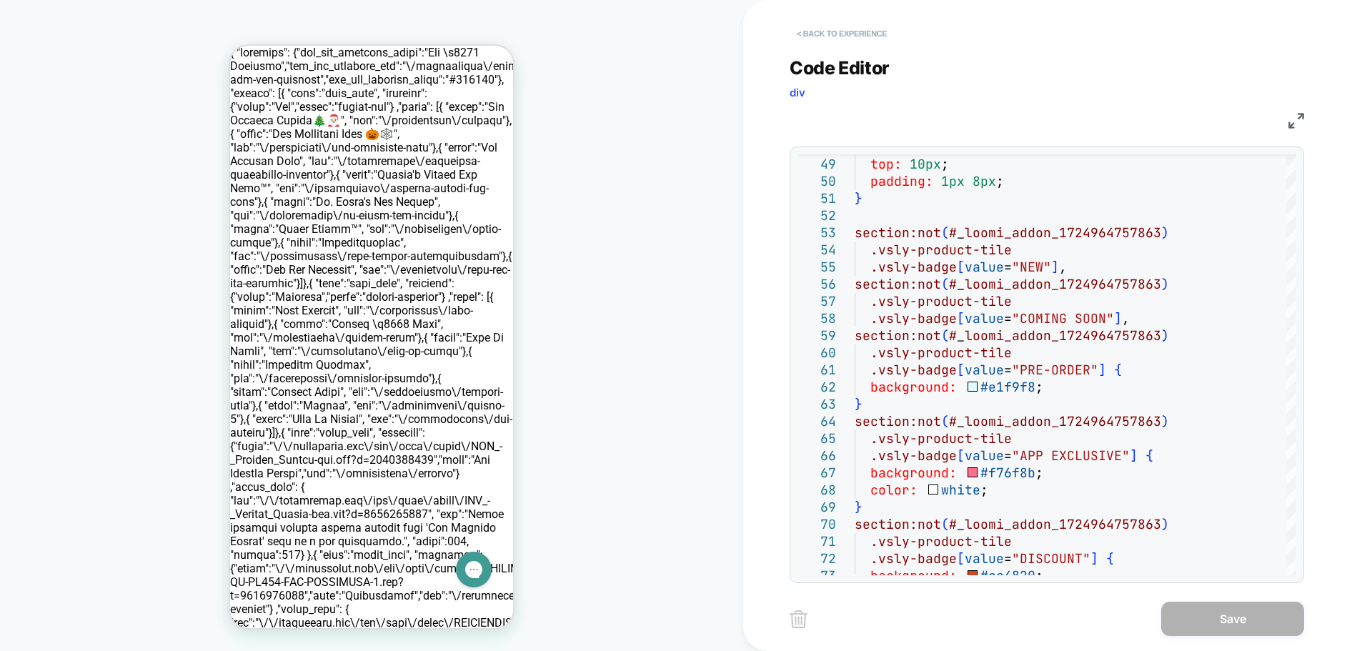
click at [809, 34] on button "< Back to experience" at bounding box center [842, 33] width 104 height 23
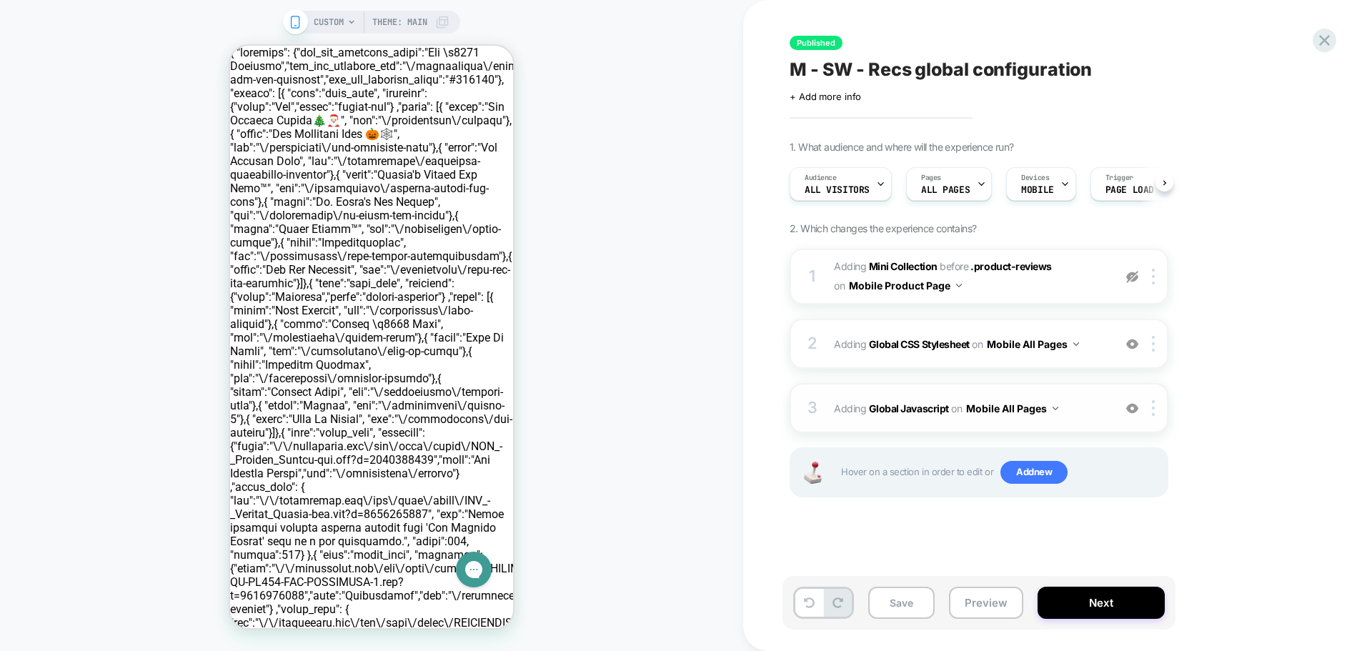
scroll to position [0, 1]
click at [833, 396] on div "3 Adding Global Javascript on Mobile All Pages Add Before Add After Copy to Des…" at bounding box center [979, 408] width 379 height 50
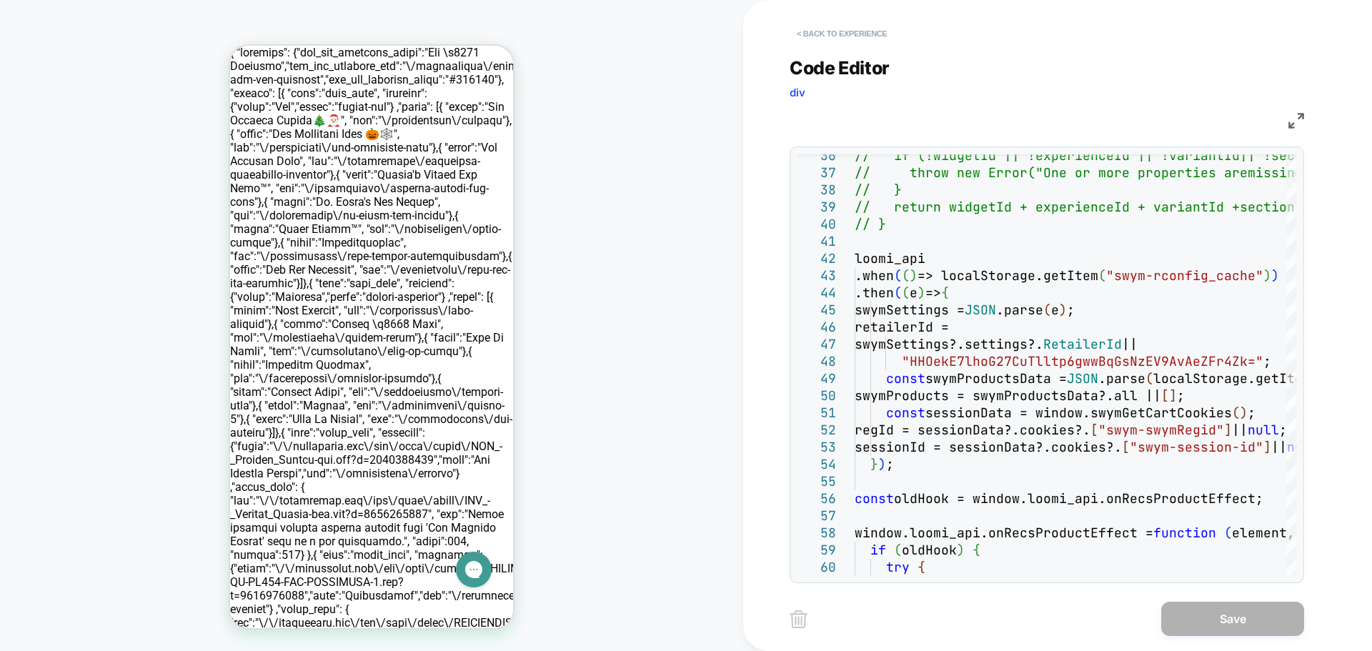
click at [815, 33] on button "< Back to experience" at bounding box center [842, 33] width 104 height 23
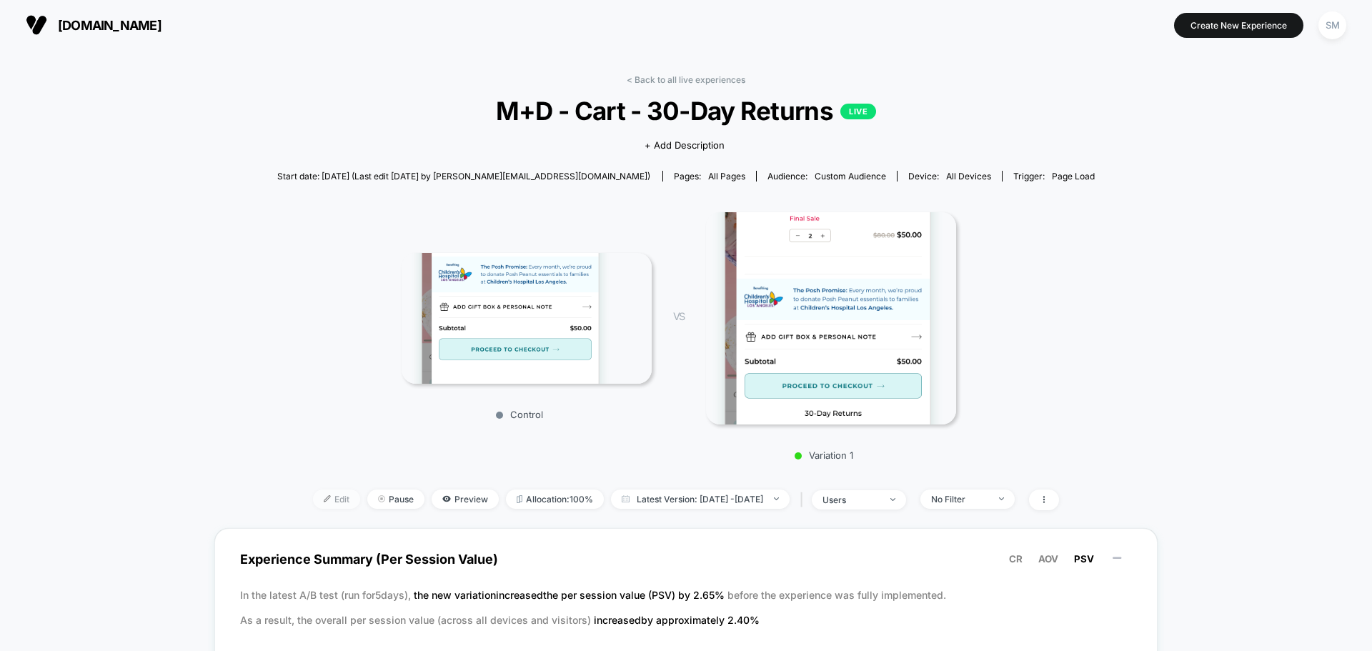
click at [313, 498] on span "Edit" at bounding box center [336, 499] width 47 height 19
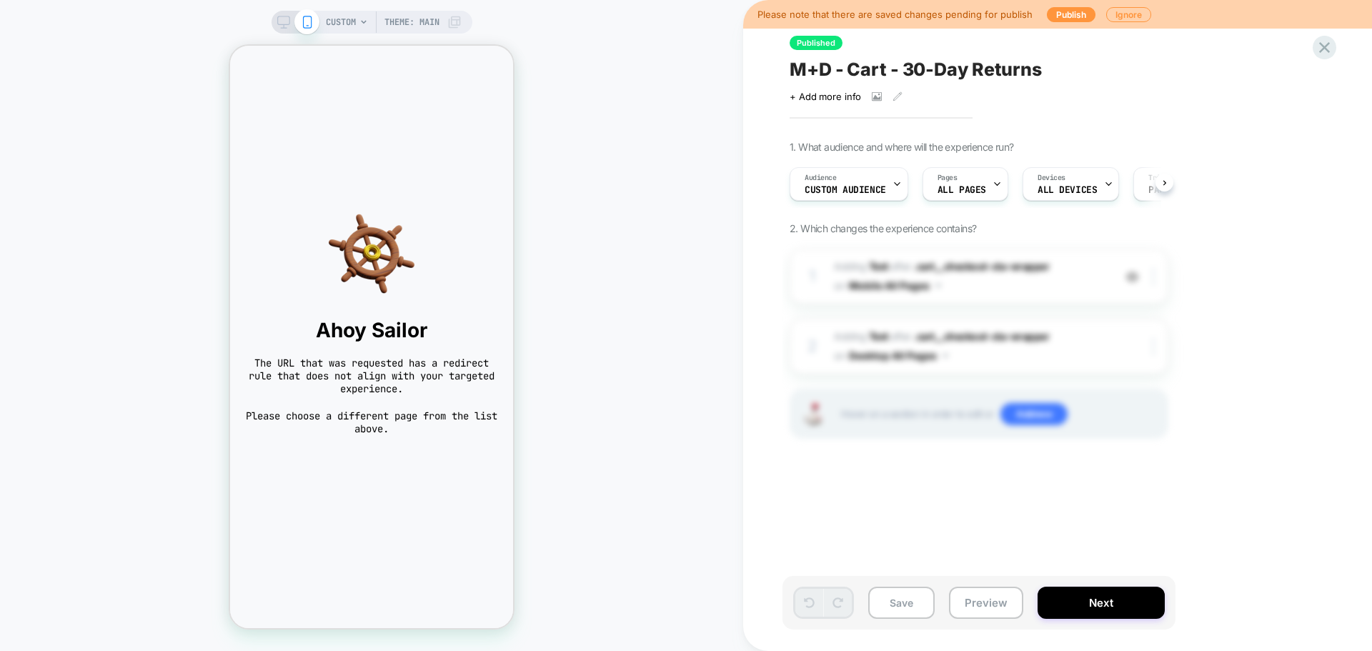
scroll to position [0, 1]
click at [283, 26] on icon at bounding box center [283, 22] width 13 height 13
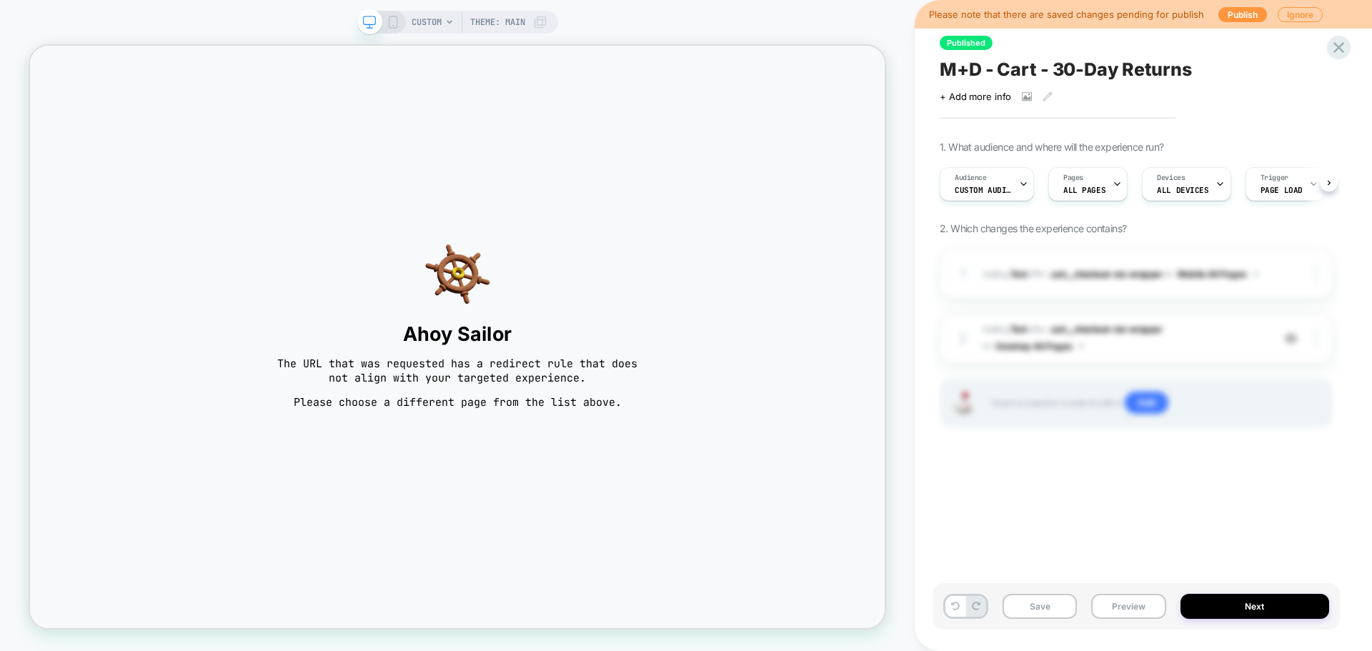
click at [435, 21] on span "CUSTOM" at bounding box center [427, 22] width 30 height 23
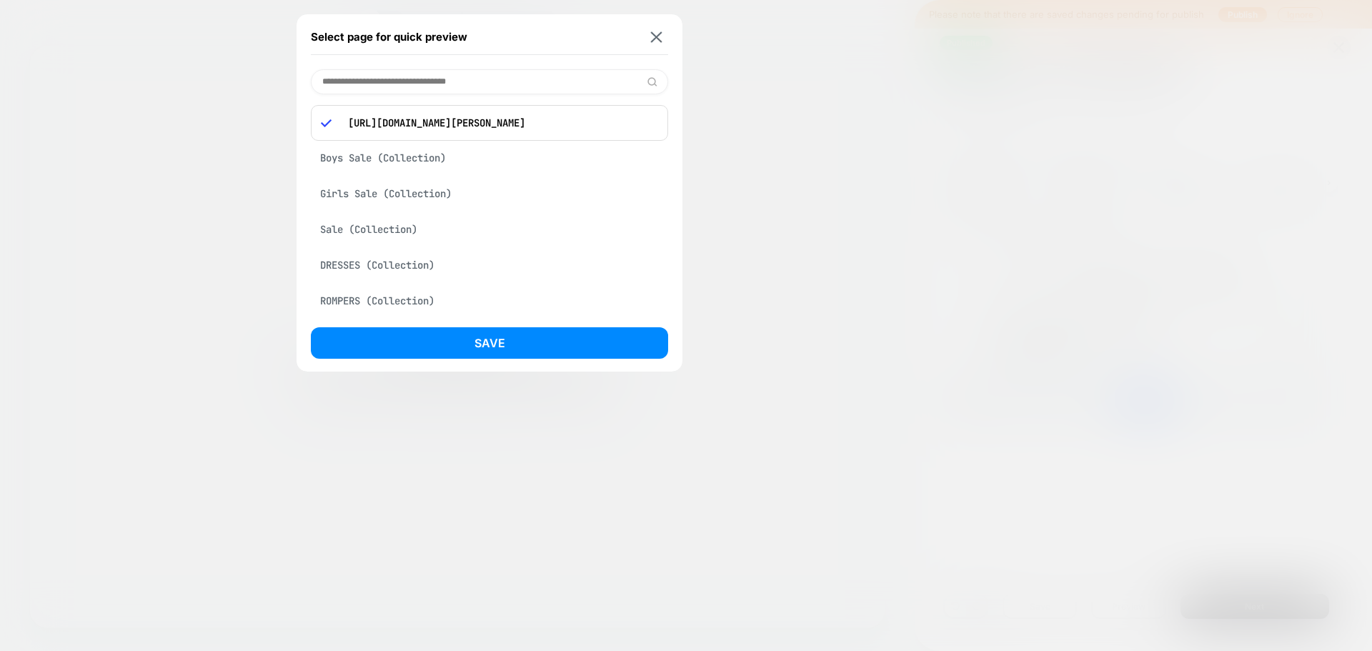
click at [382, 159] on div "Boys Sale (Collection)" at bounding box center [489, 157] width 357 height 27
click at [766, 290] on div at bounding box center [686, 325] width 1372 height 651
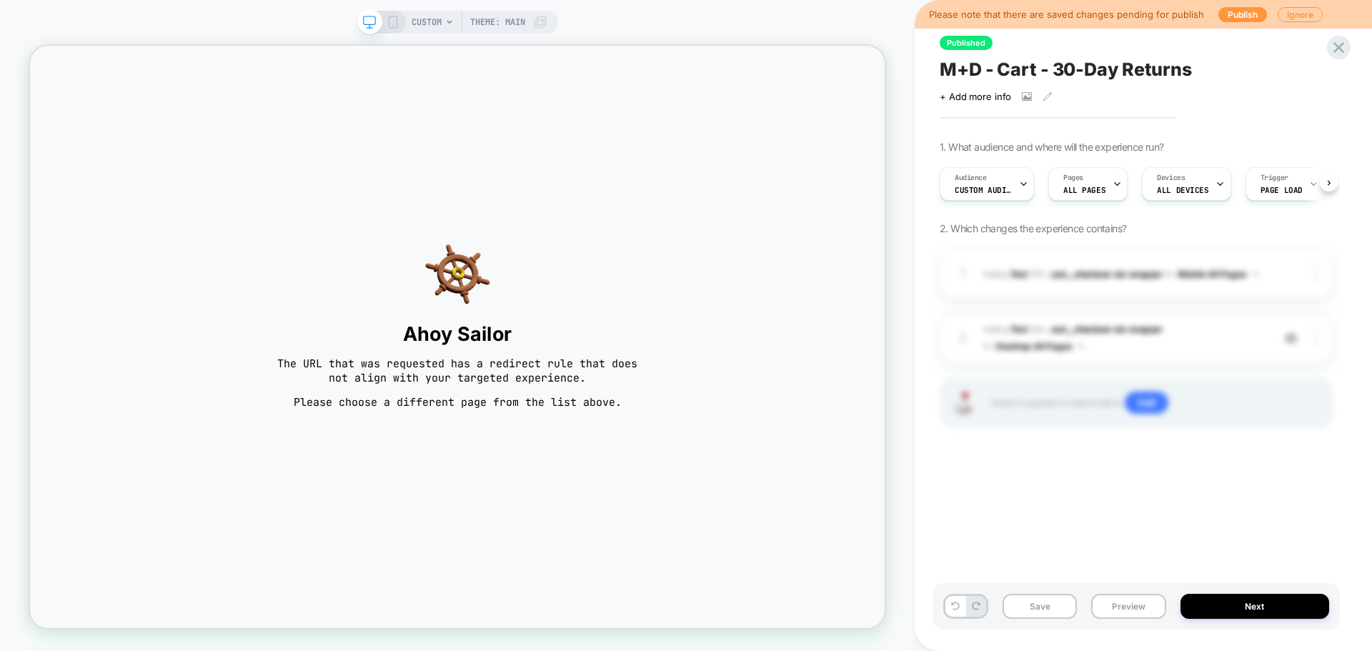
click at [359, 23] on span at bounding box center [369, 21] width 25 height 25
click at [494, 21] on span "Theme: MAIN" at bounding box center [497, 22] width 55 height 23
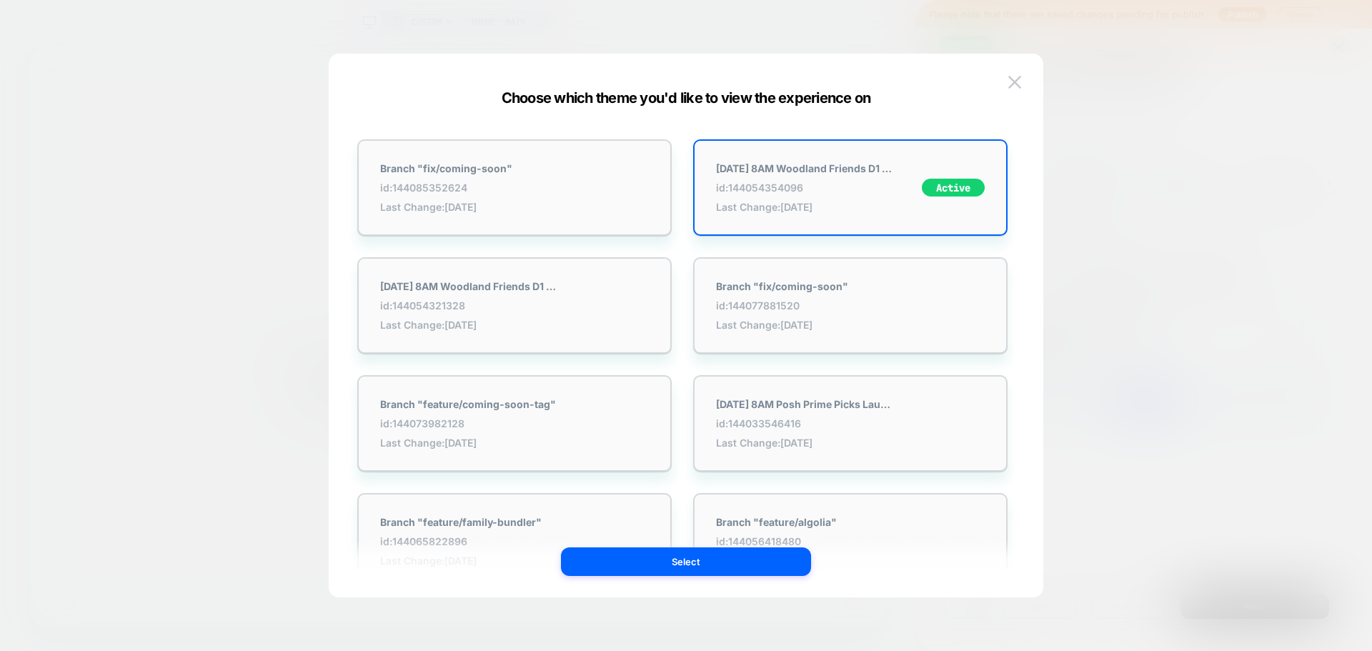
click at [169, 23] on div at bounding box center [686, 325] width 1372 height 651
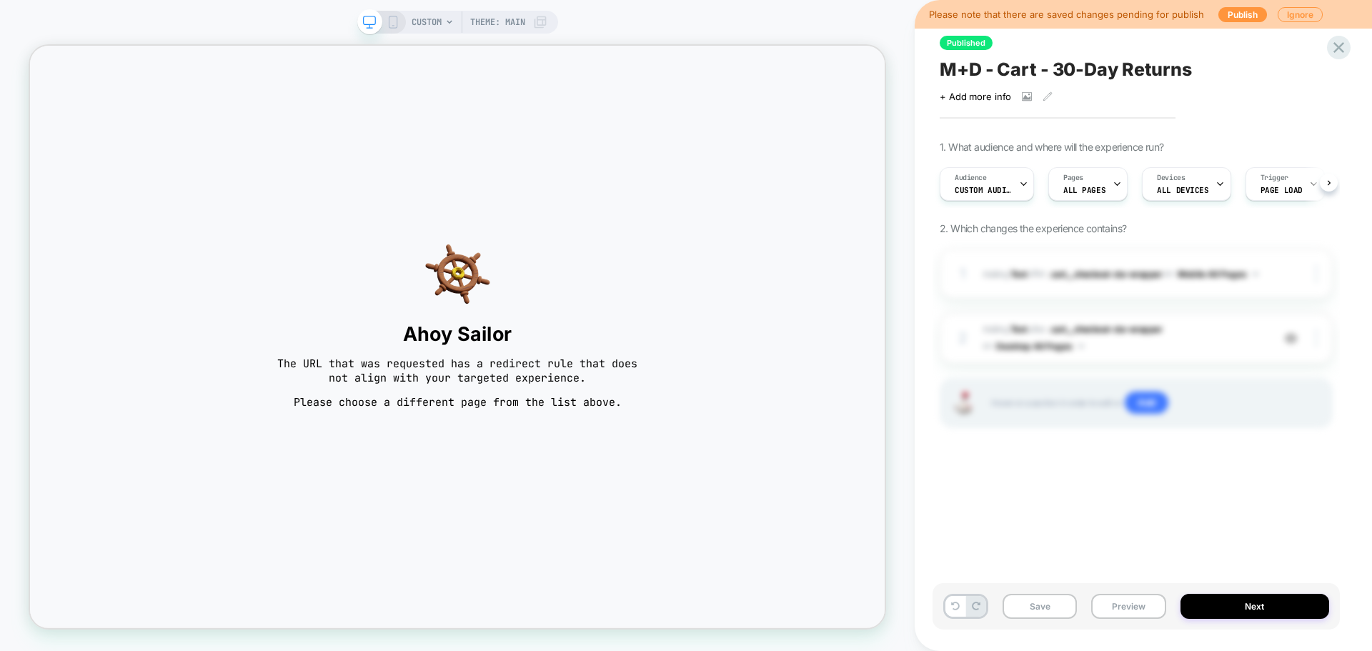
click at [437, 24] on span "CUSTOM" at bounding box center [427, 22] width 30 height 23
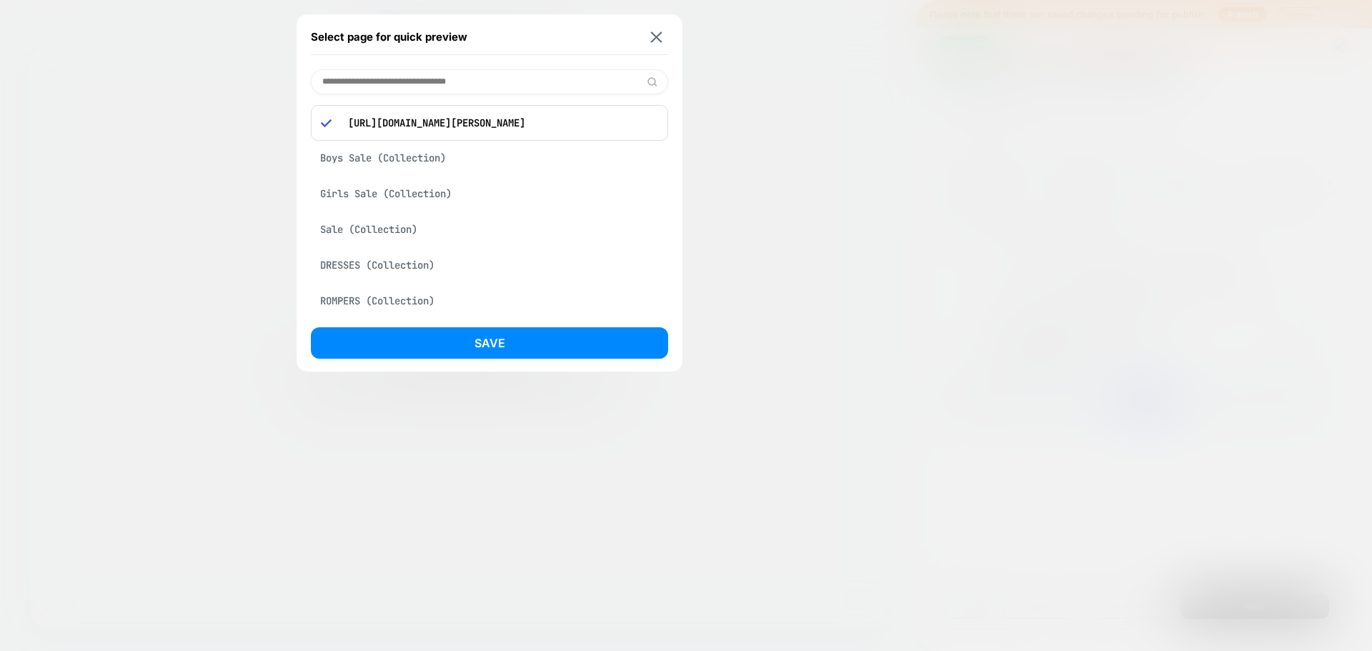
click at [556, 121] on p "[URL][DOMAIN_NAME][PERSON_NAME]" at bounding box center [499, 122] width 317 height 13
click at [598, 129] on p "[URL][DOMAIN_NAME][PERSON_NAME]" at bounding box center [499, 122] width 317 height 13
click at [553, 121] on p "[URL][DOMAIN_NAME][PERSON_NAME]" at bounding box center [499, 122] width 317 height 13
click at [790, 164] on div at bounding box center [686, 325] width 1372 height 651
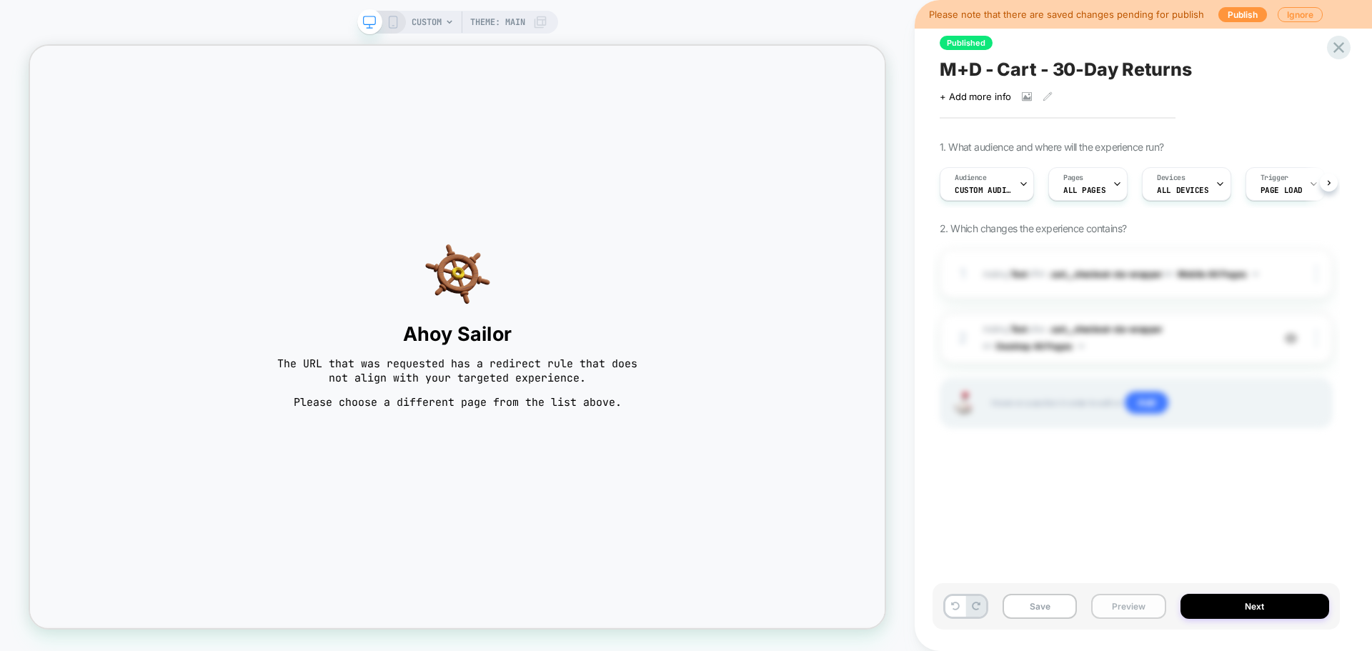
click at [1126, 612] on button "Preview" at bounding box center [1128, 606] width 74 height 25
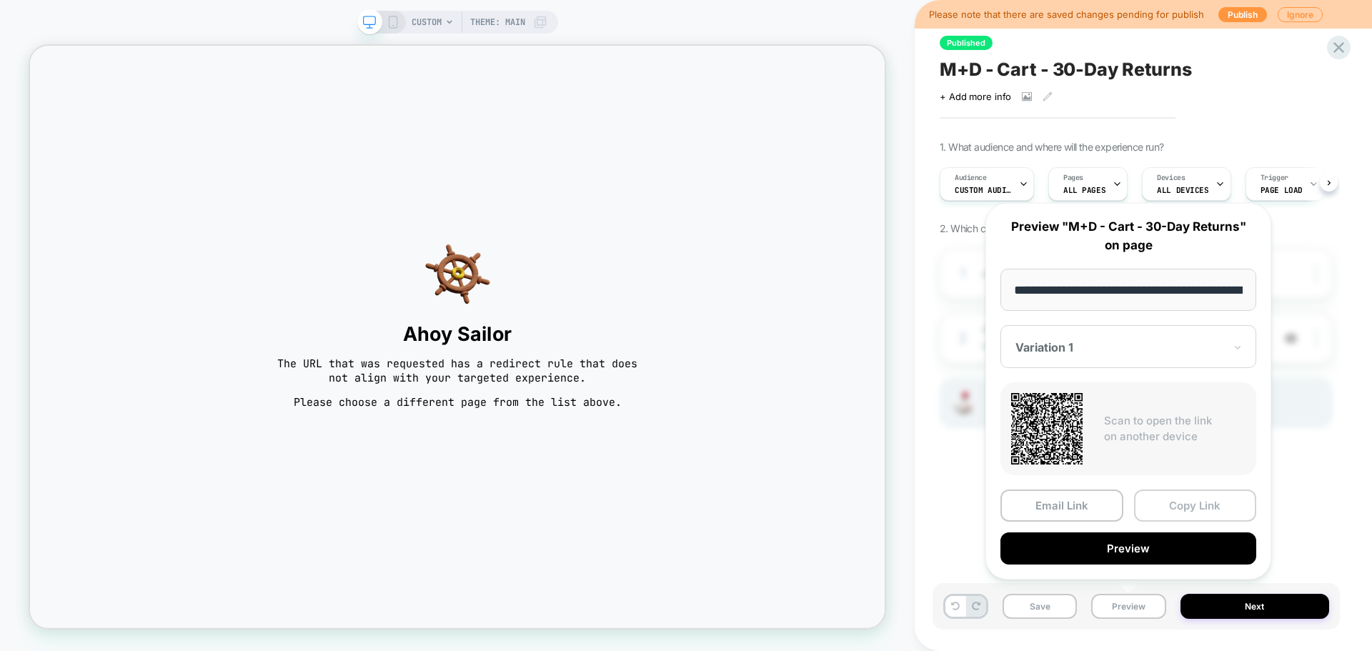
click at [1201, 508] on button "Copy Link" at bounding box center [1195, 506] width 123 height 32
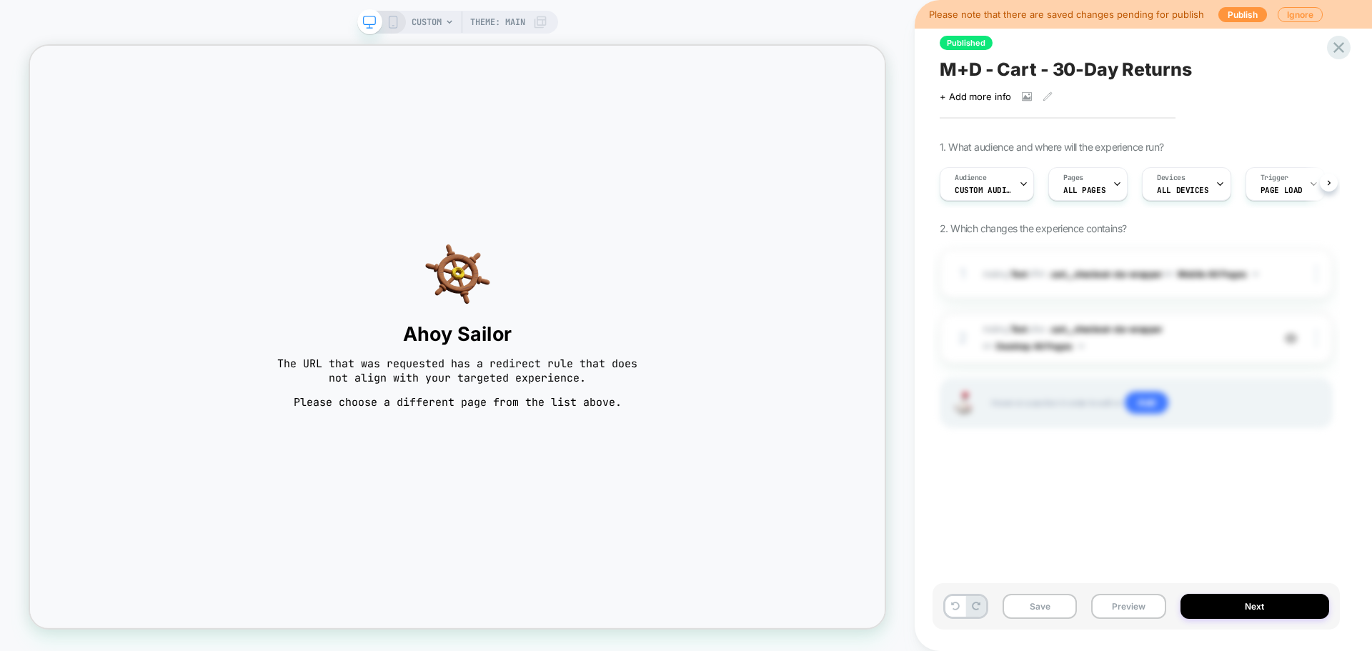
click at [442, 21] on div "CUSTOM Theme: MAIN" at bounding box center [480, 22] width 136 height 23
click at [445, 22] on icon at bounding box center [449, 22] width 9 height 9
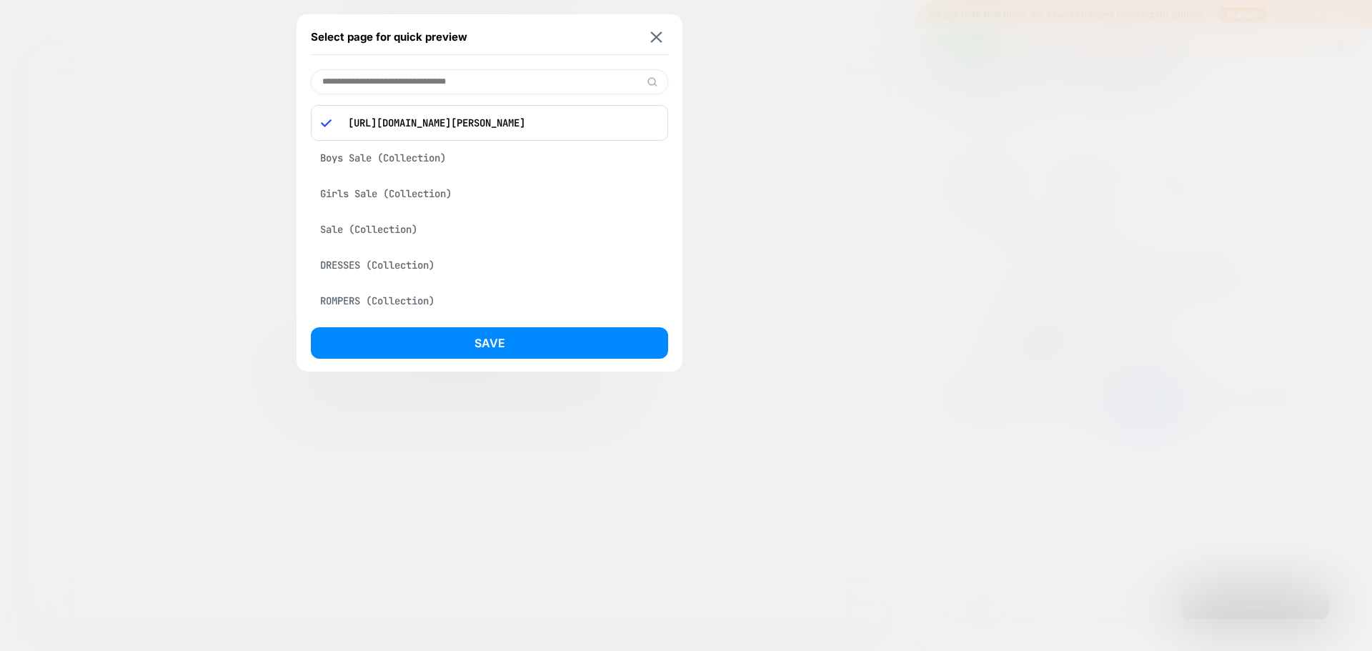
click at [417, 155] on div "Boys Sale (Collection)" at bounding box center [489, 157] width 357 height 27
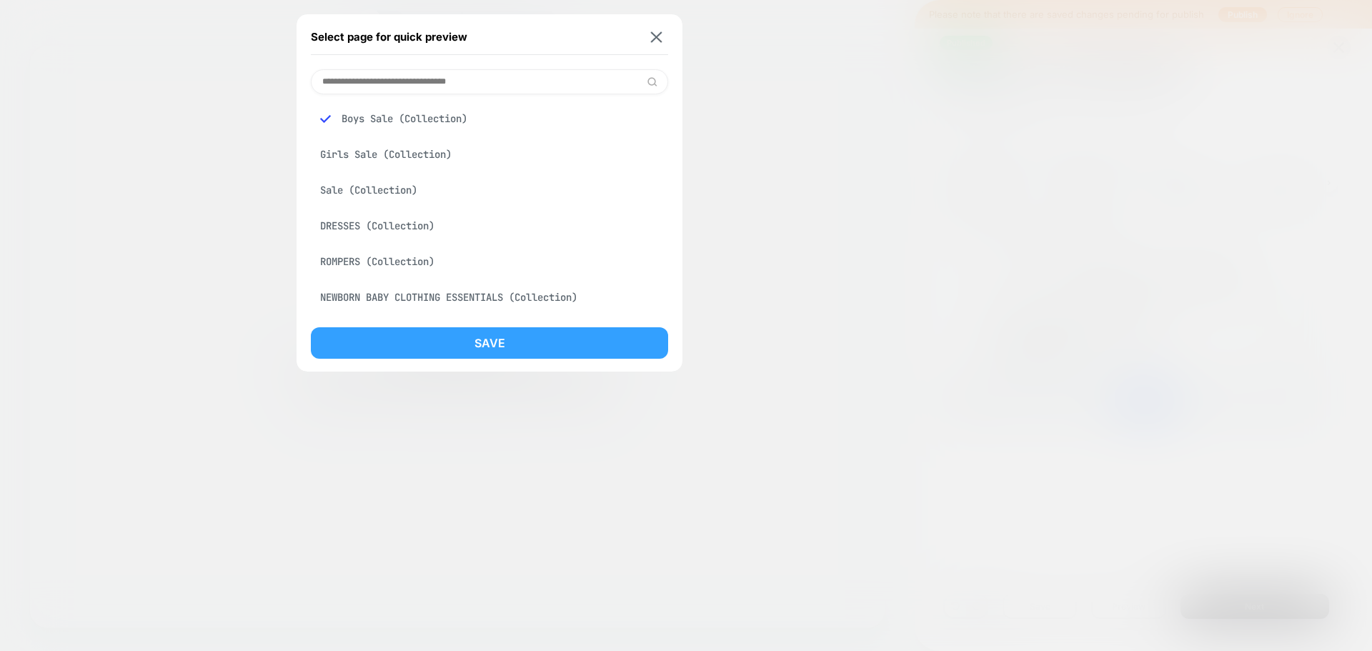
click at [508, 344] on button "Save" at bounding box center [489, 342] width 357 height 31
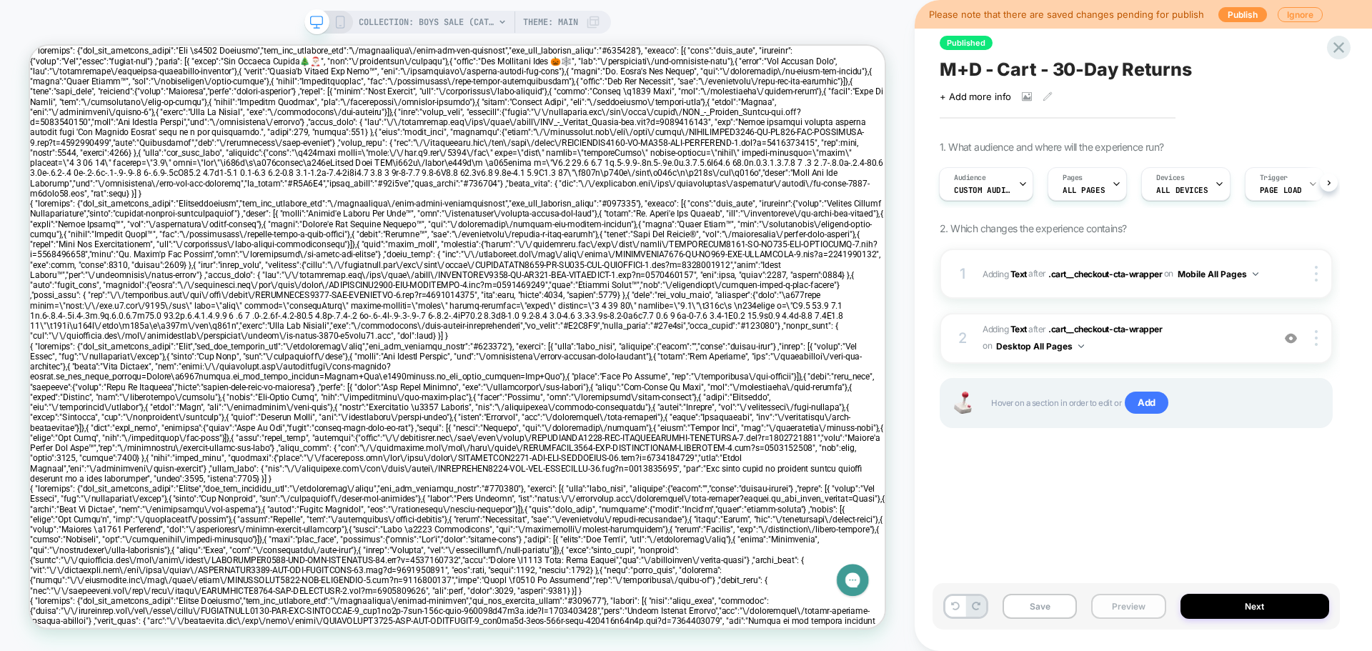
click at [1124, 608] on button "Preview" at bounding box center [1128, 606] width 74 height 25
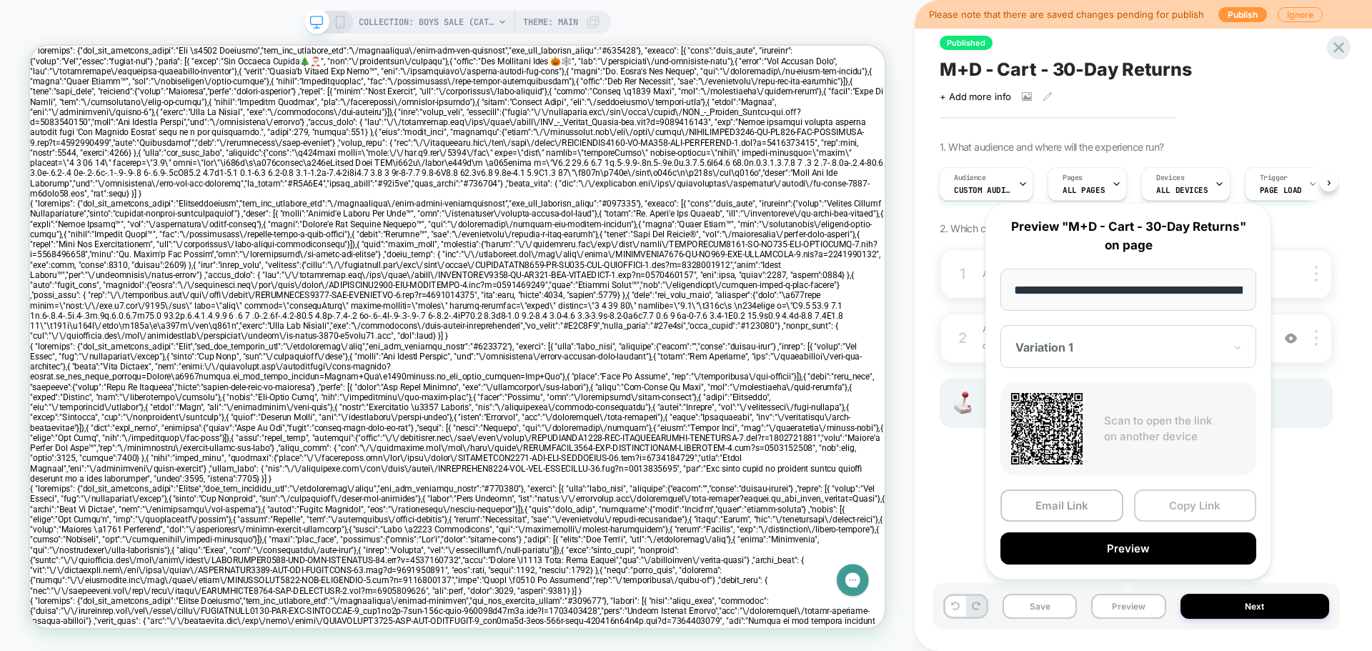
click at [1179, 506] on button "Copy Link" at bounding box center [1195, 506] width 123 height 32
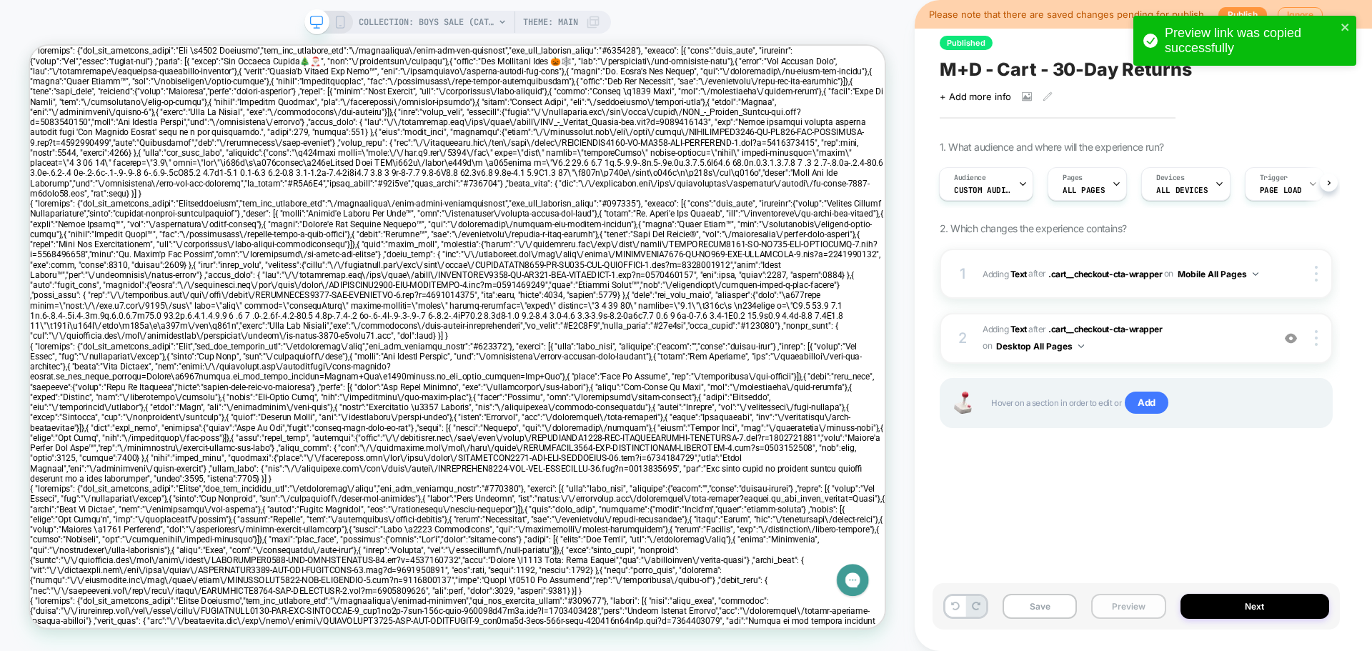
click at [1124, 605] on button "Preview" at bounding box center [1128, 606] width 74 height 25
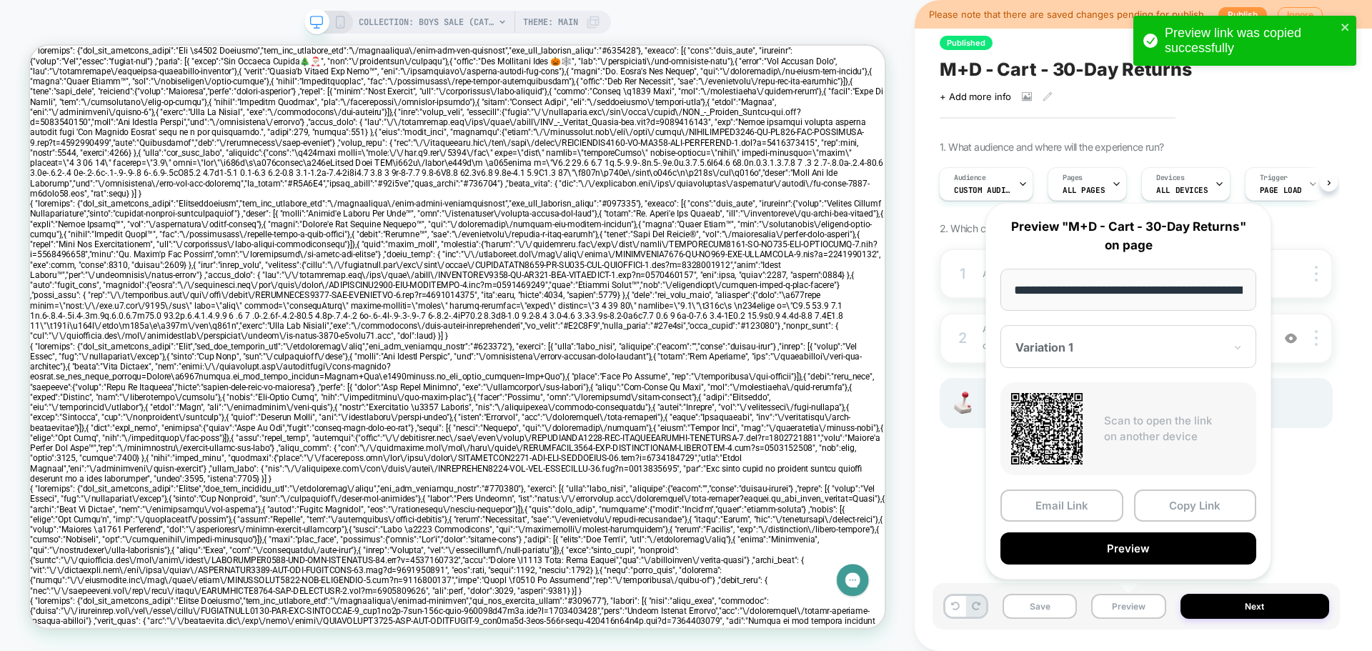
click at [1075, 354] on div "Variation 1" at bounding box center [1120, 347] width 212 height 17
click at [1062, 420] on div "CONTROL" at bounding box center [1129, 423] width 242 height 26
click at [1173, 502] on button "Copy Link" at bounding box center [1195, 506] width 123 height 32
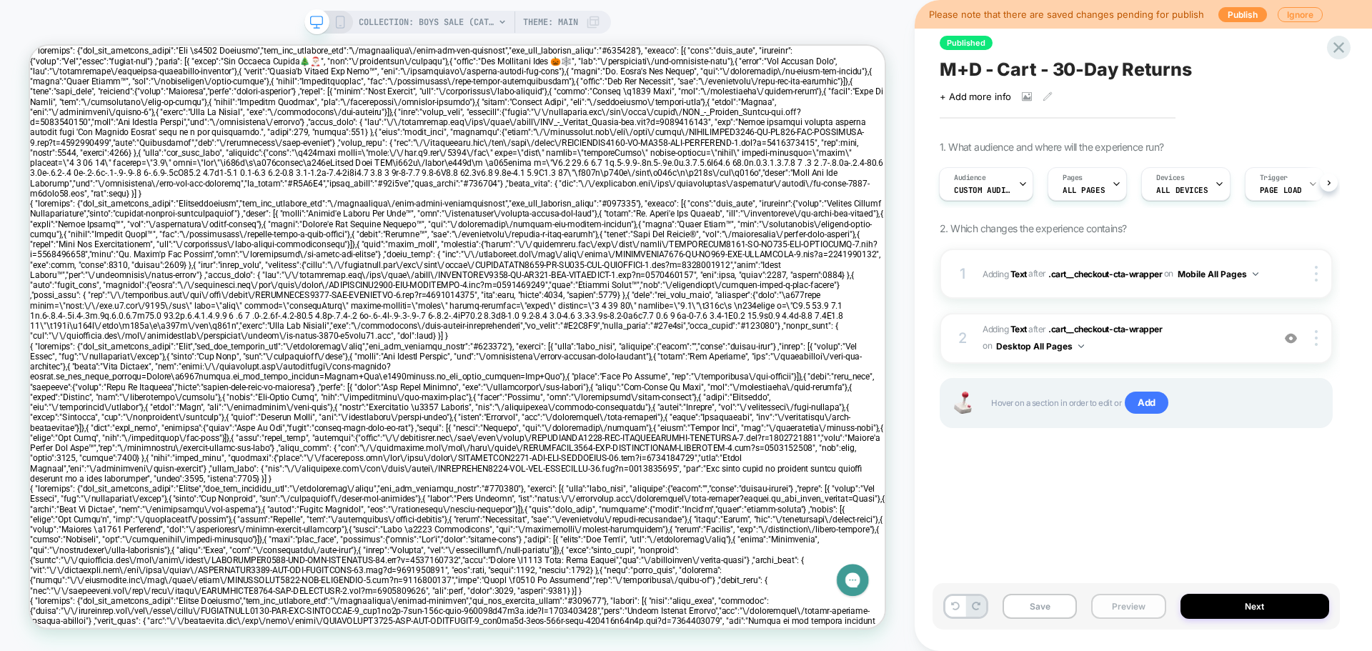
click at [1113, 603] on button "Preview" at bounding box center [1128, 606] width 74 height 25
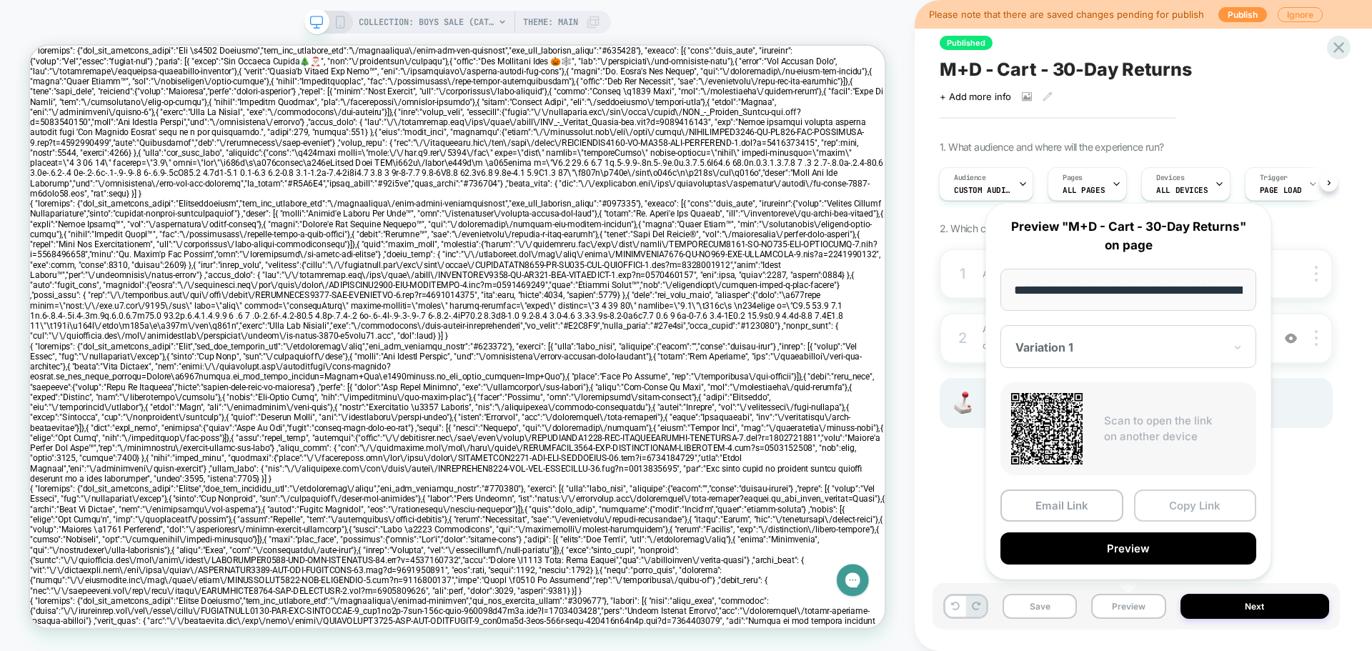
click at [1180, 501] on button "Copy Link" at bounding box center [1195, 506] width 123 height 32
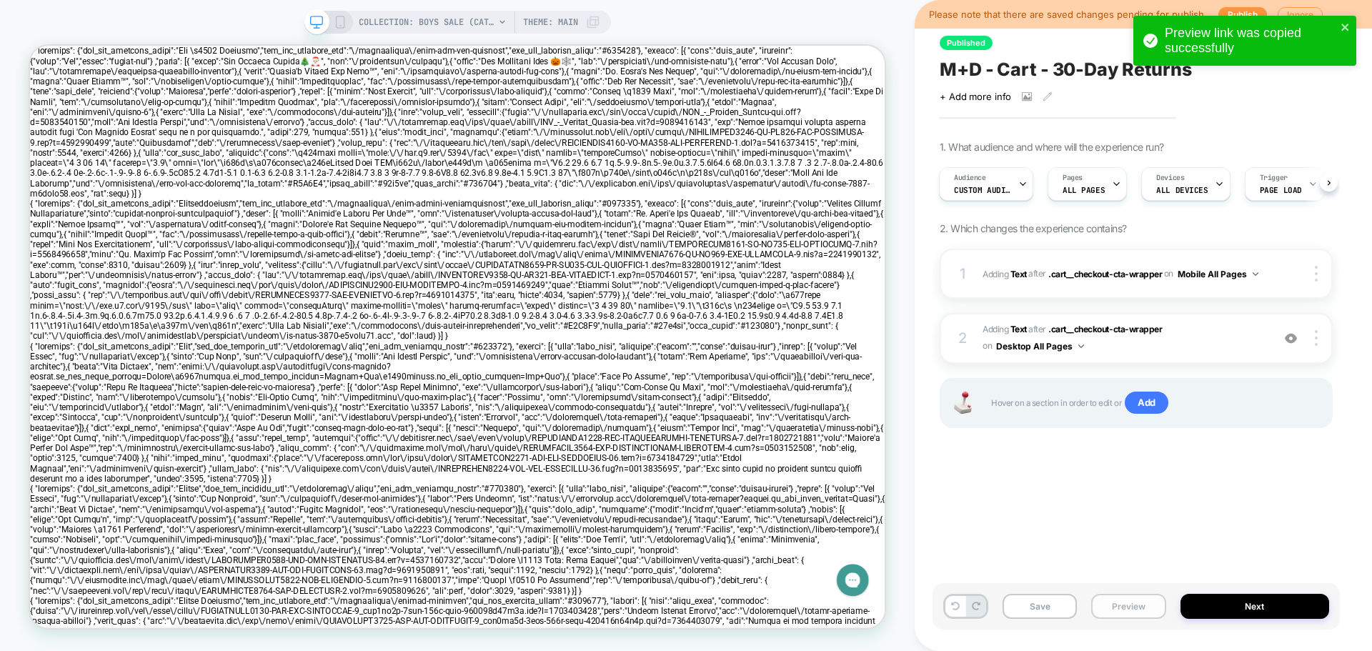
click at [1122, 600] on button "Preview" at bounding box center [1128, 606] width 74 height 25
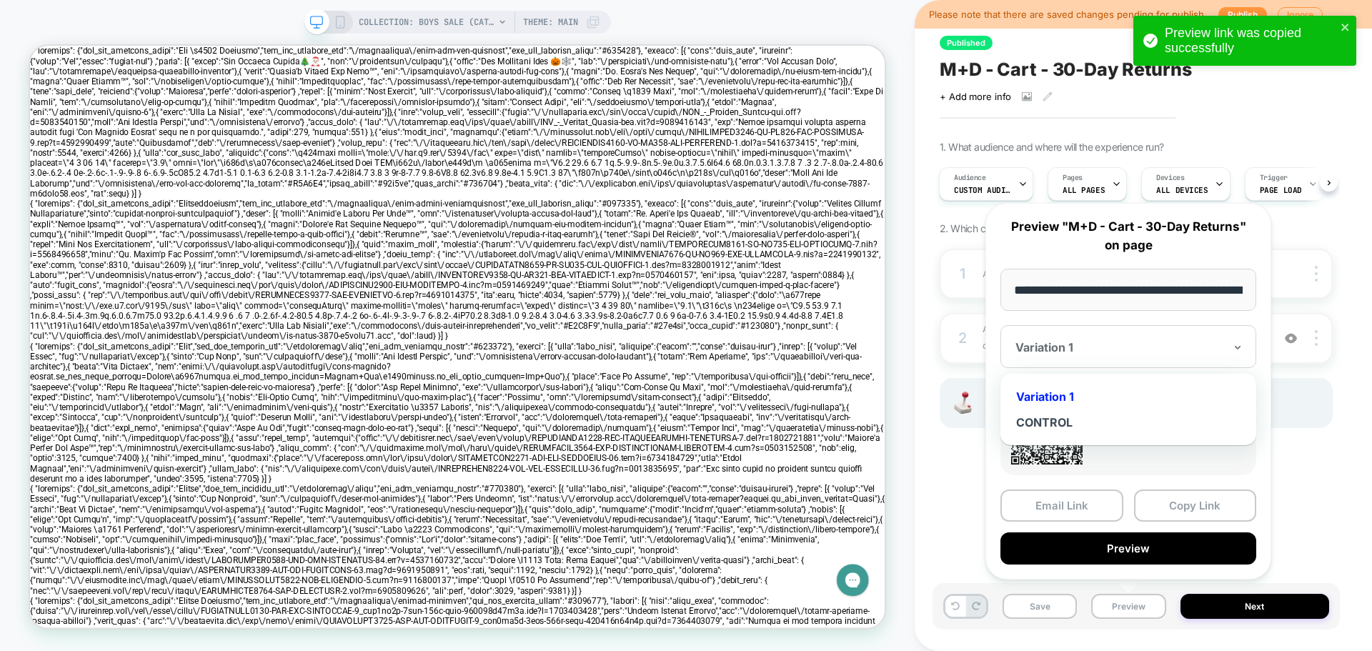
click at [1084, 354] on div "Variation 1" at bounding box center [1120, 347] width 212 height 17
click at [1066, 423] on div "CONTROL" at bounding box center [1129, 423] width 242 height 26
click at [1170, 502] on button "Copy Link" at bounding box center [1195, 506] width 123 height 32
